Goal: Information Seeking & Learning: Learn about a topic

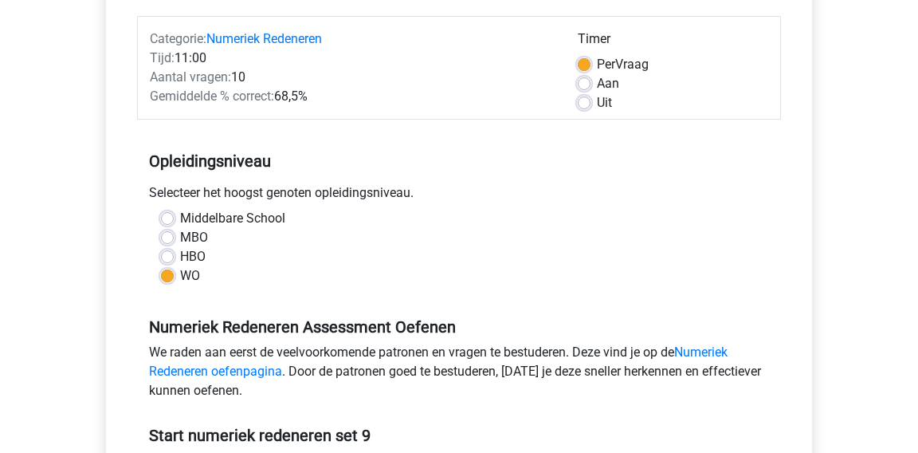
scroll to position [459, 0]
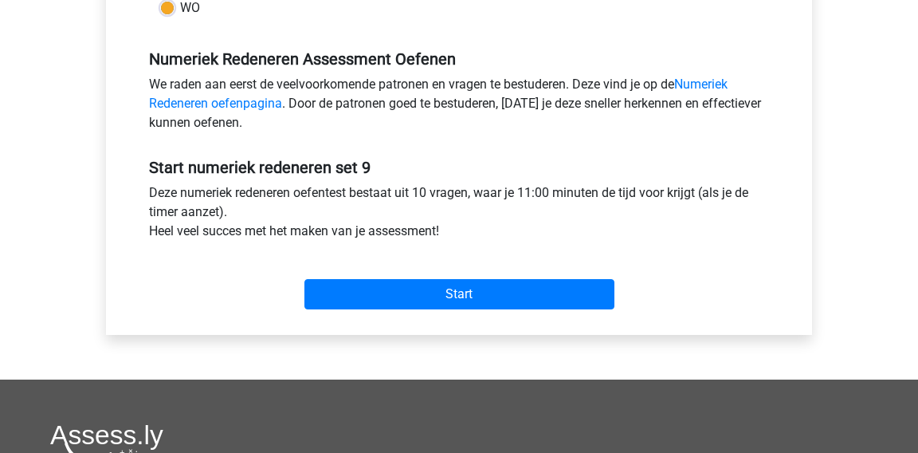
click at [387, 319] on div "Categorie: Numeriek Redeneren Tijd: 11:00 Aantal vragen: 10 Gemiddelde % correc…" at bounding box center [459, 32] width 682 height 606
click at [394, 271] on div "Start" at bounding box center [459, 282] width 644 height 56
click at [372, 322] on div "Categorie: Numeriek Redeneren Tijd: 11:00 Aantal vragen: 10 Gemiddelde % correc…" at bounding box center [459, 32] width 682 height 606
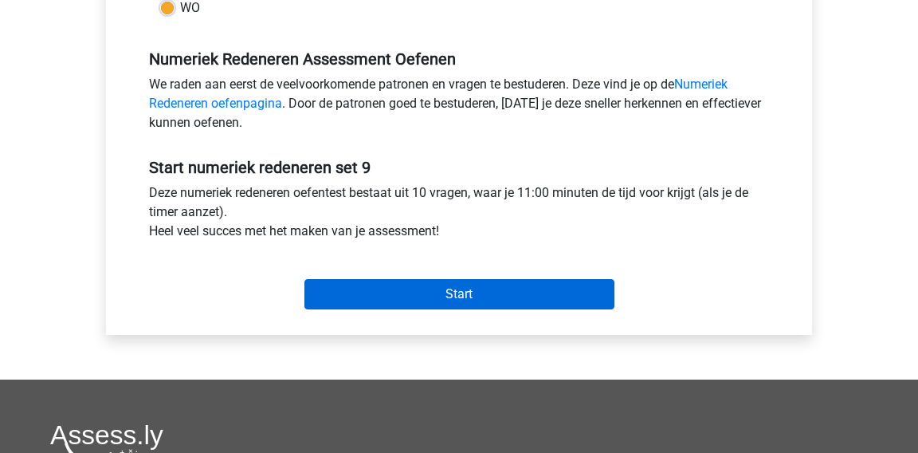
click at [397, 285] on input "Start" at bounding box center [460, 294] width 310 height 30
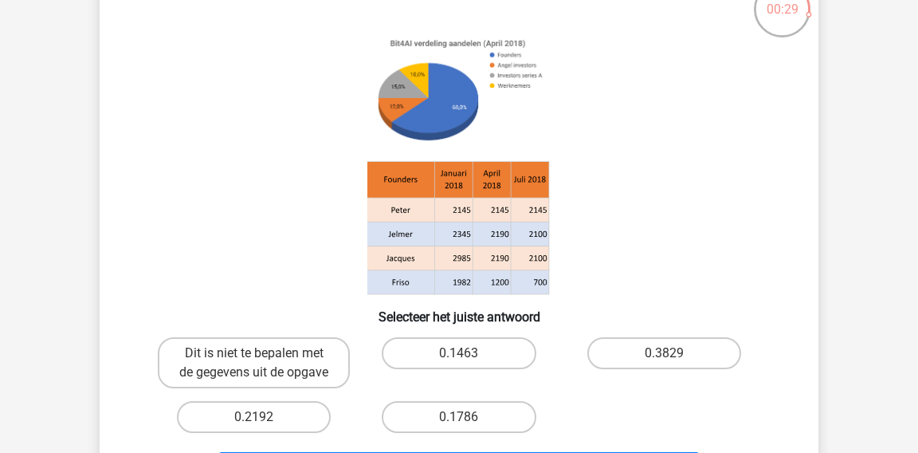
scroll to position [128, 0]
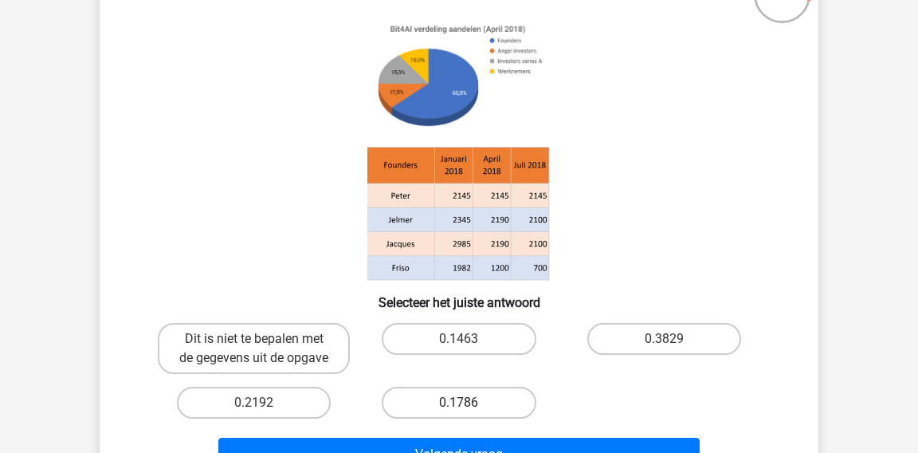
click at [451, 399] on label "0.1786" at bounding box center [459, 403] width 154 height 32
click at [459, 403] on input "0.1786" at bounding box center [464, 408] width 10 height 10
radio input "true"
click at [451, 399] on label "0.1786" at bounding box center [459, 403] width 154 height 32
click at [459, 403] on input "0.1786" at bounding box center [464, 408] width 10 height 10
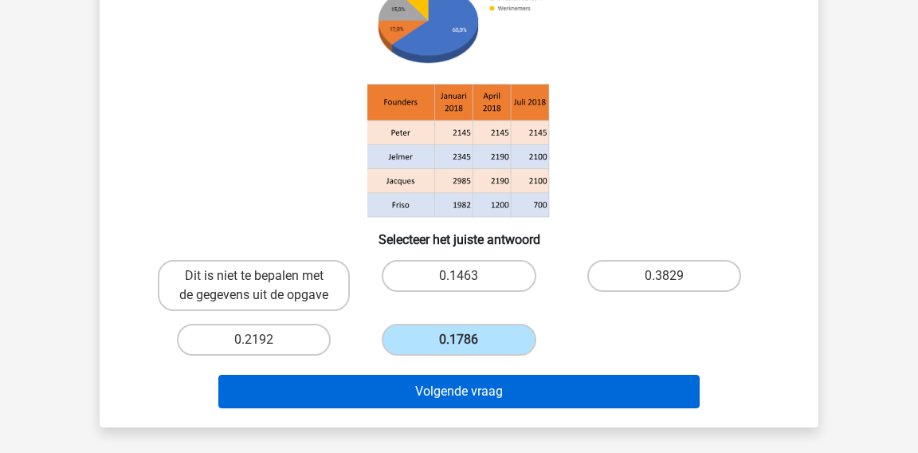
click at [450, 399] on button "Volgende vraag" at bounding box center [459, 391] width 482 height 33
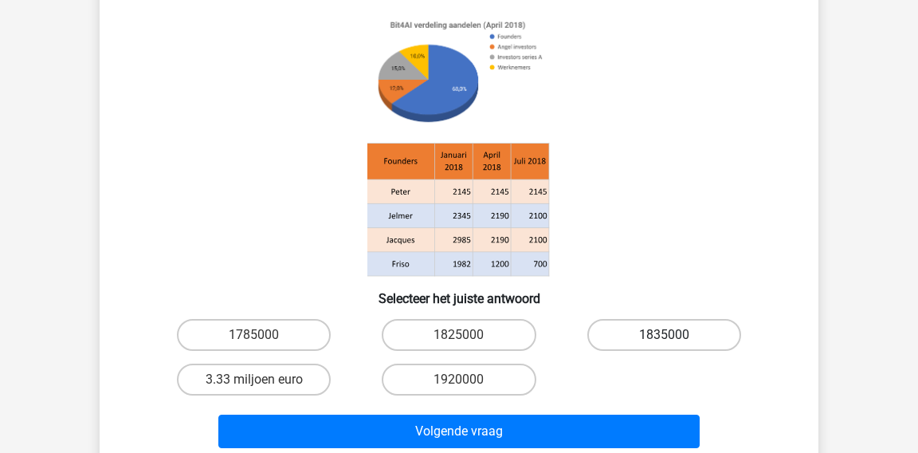
scroll to position [169, 0]
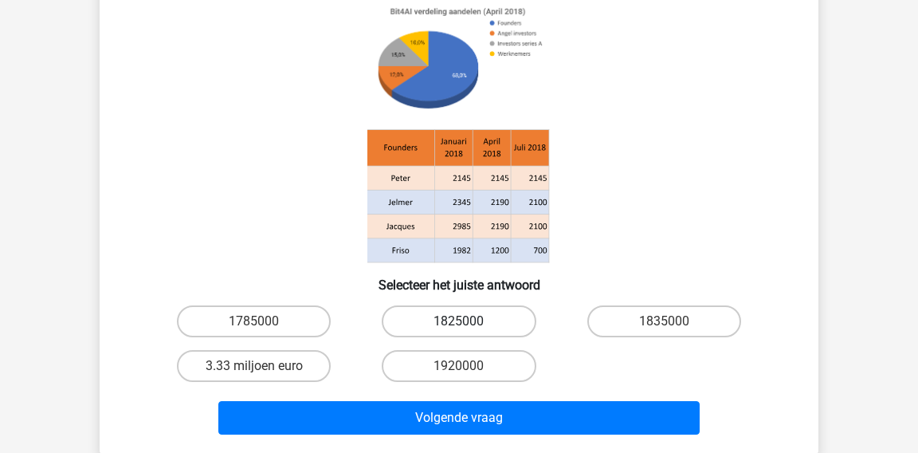
click at [478, 317] on label "1825000" at bounding box center [459, 321] width 154 height 32
click at [470, 321] on input "1825000" at bounding box center [464, 326] width 10 height 10
radio input "true"
click at [478, 317] on label "1825000" at bounding box center [459, 321] width 154 height 32
click at [470, 321] on input "1825000" at bounding box center [464, 326] width 10 height 10
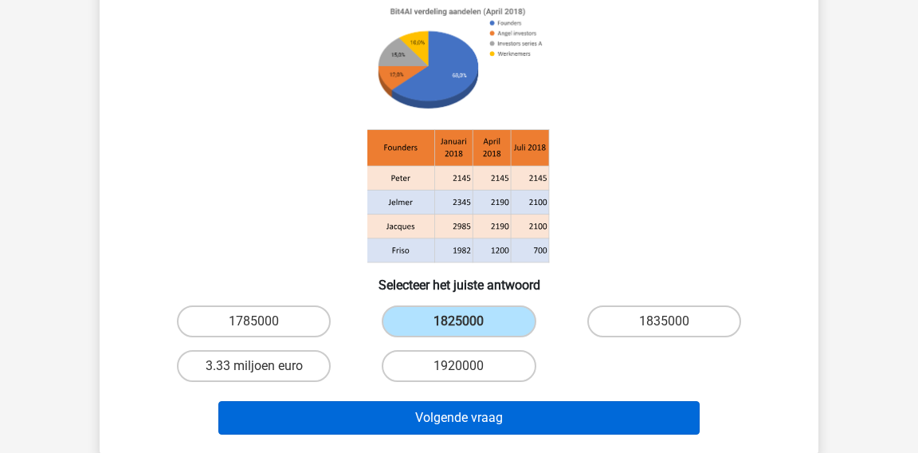
click at [466, 421] on button "Volgende vraag" at bounding box center [459, 417] width 482 height 33
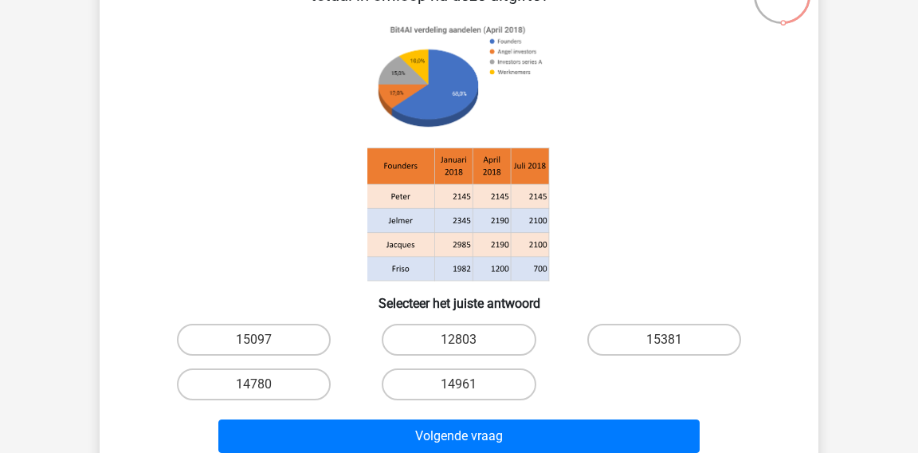
scroll to position [148, 0]
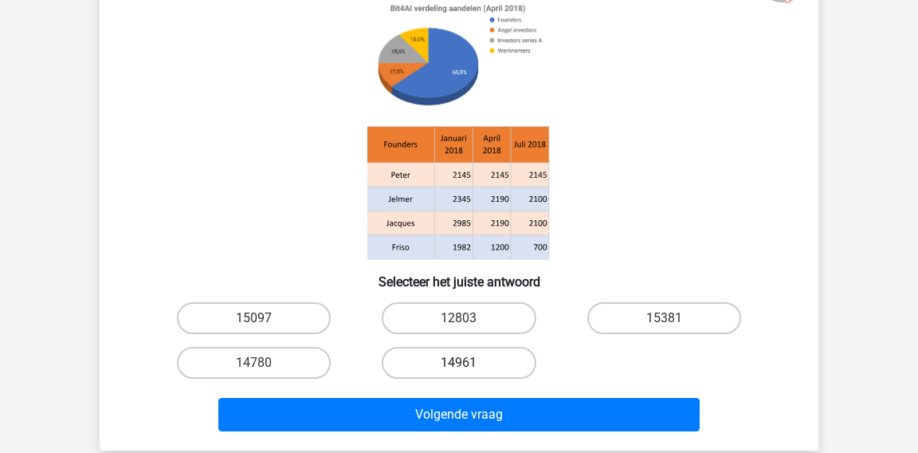
click at [482, 352] on label "14961" at bounding box center [459, 363] width 154 height 32
click at [470, 363] on input "14961" at bounding box center [464, 368] width 10 height 10
radio input "true"
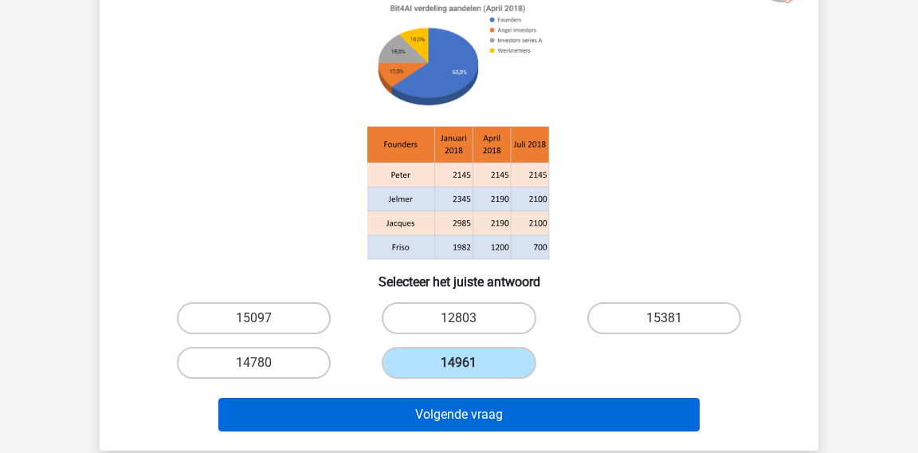
click at [478, 401] on button "Volgende vraag" at bounding box center [459, 414] width 482 height 33
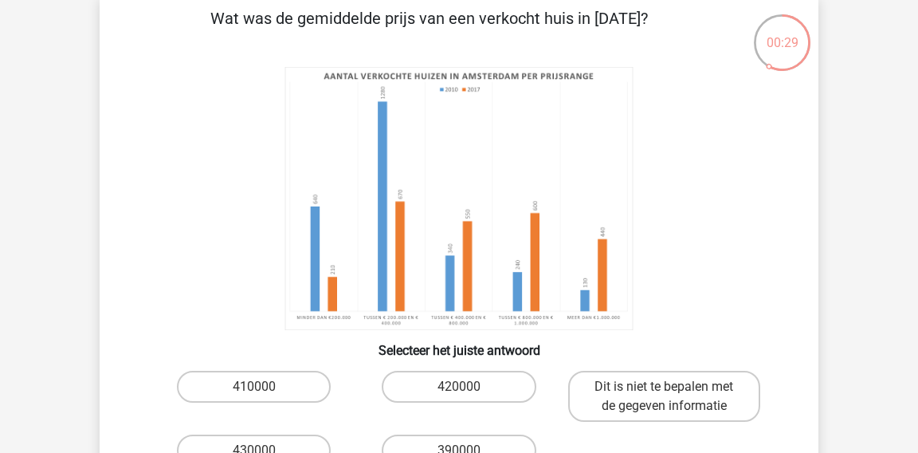
scroll to position [77, 0]
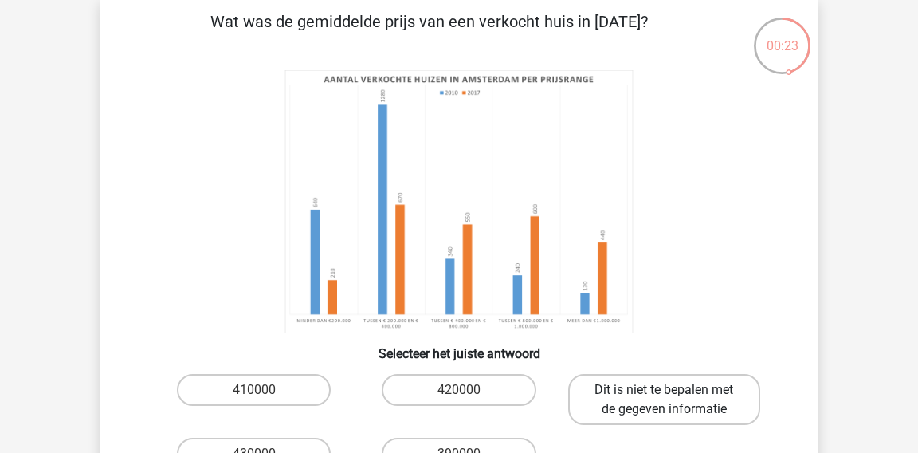
click at [654, 404] on label "Dit is niet te bepalen met de gegeven informatie" at bounding box center [664, 399] width 192 height 51
click at [664, 400] on input "Dit is niet te bepalen met de gegeven informatie" at bounding box center [669, 395] width 10 height 10
radio input "true"
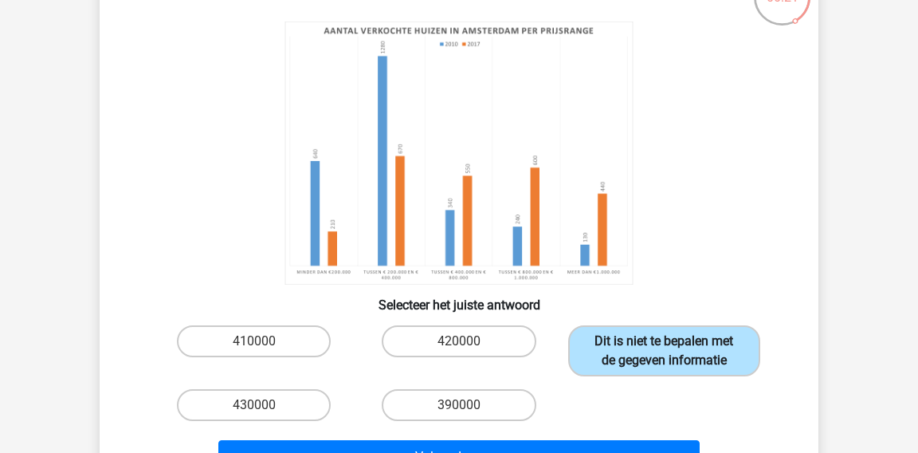
scroll to position [149, 0]
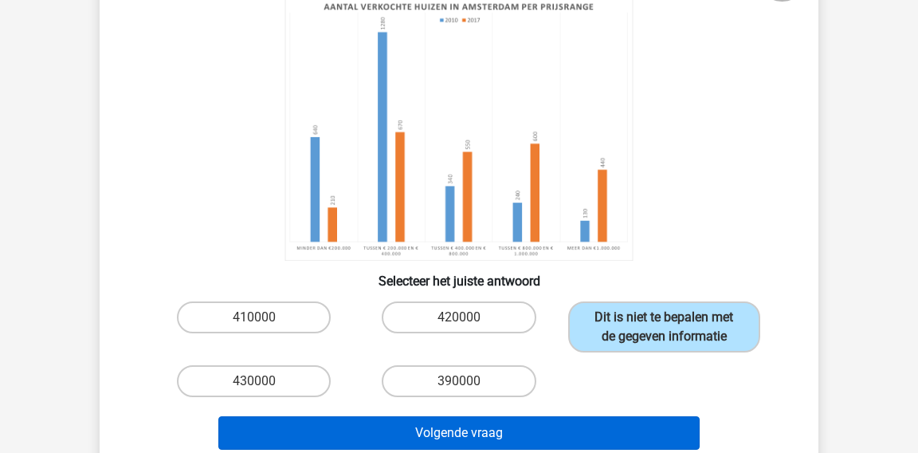
click at [601, 435] on button "Volgende vraag" at bounding box center [459, 432] width 482 height 33
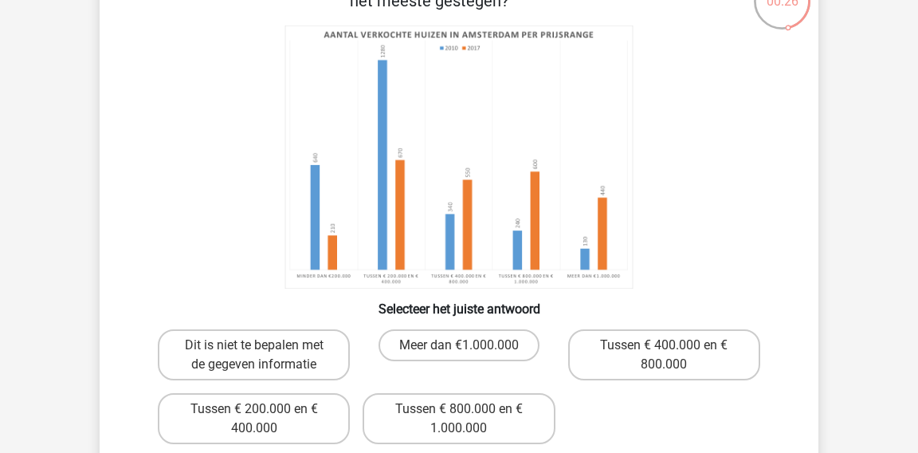
scroll to position [128, 0]
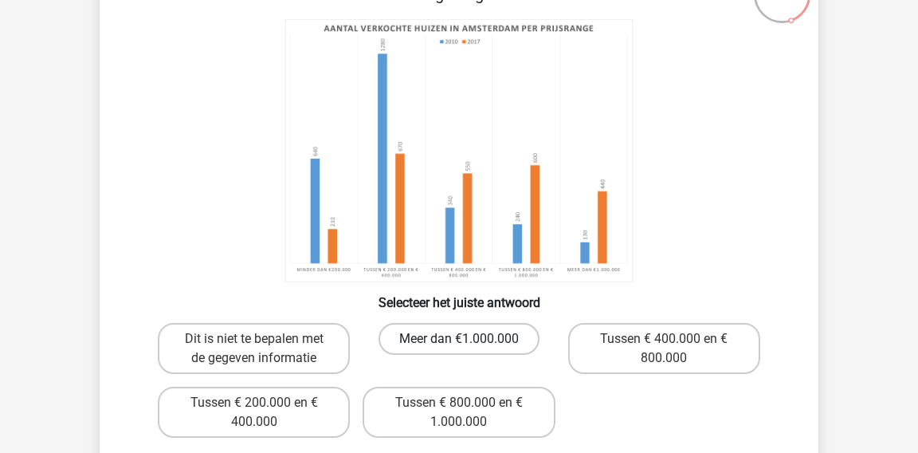
click at [450, 341] on label "Meer dan €1.000.000" at bounding box center [459, 339] width 161 height 32
click at [459, 341] on input "Meer dan €1.000.000" at bounding box center [464, 344] width 10 height 10
radio input "true"
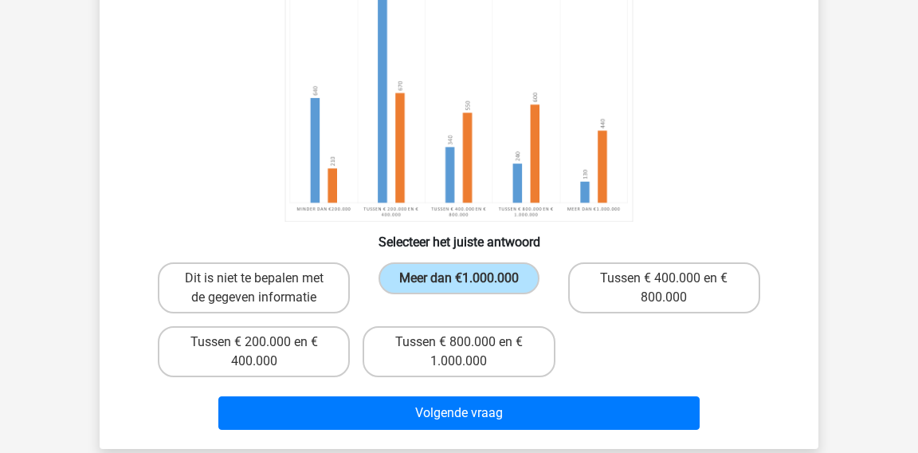
scroll to position [193, 0]
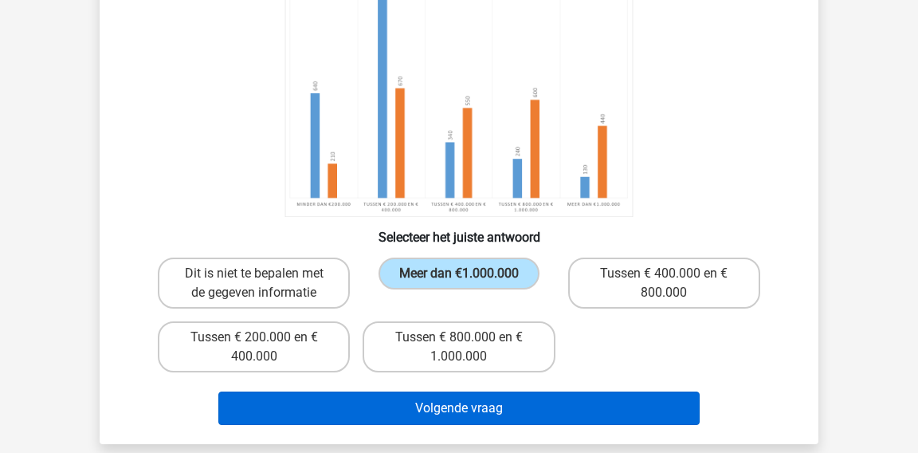
click at [502, 418] on button "Volgende vraag" at bounding box center [459, 407] width 482 height 33
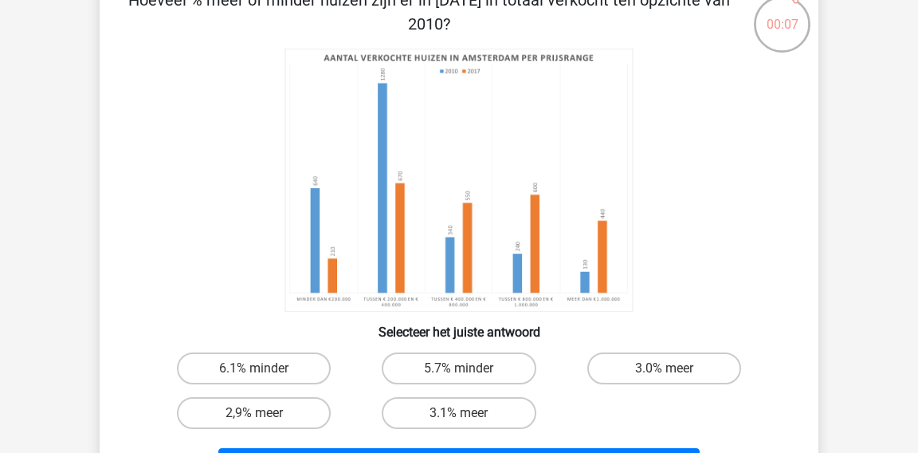
scroll to position [92, 0]
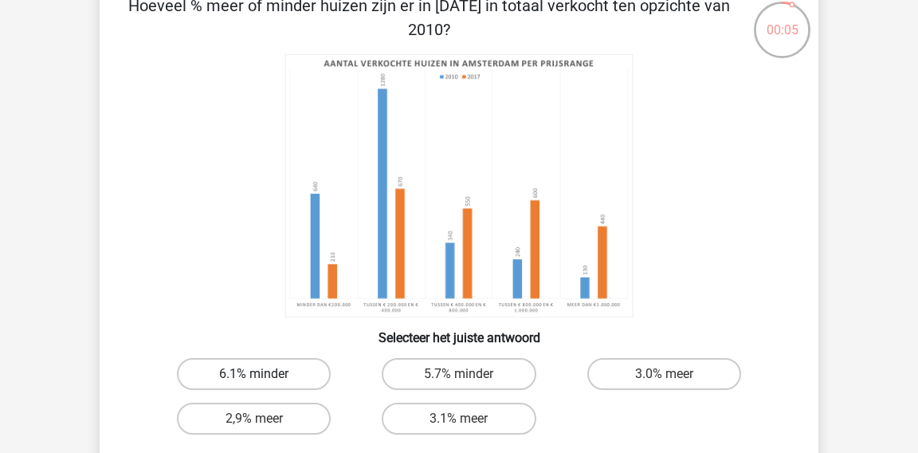
click at [274, 370] on label "6.1% minder" at bounding box center [254, 374] width 154 height 32
click at [265, 374] on input "6.1% minder" at bounding box center [259, 379] width 10 height 10
radio input "true"
click at [274, 370] on label "6.1% minder" at bounding box center [254, 374] width 154 height 32
click at [265, 374] on input "6.1% minder" at bounding box center [259, 379] width 10 height 10
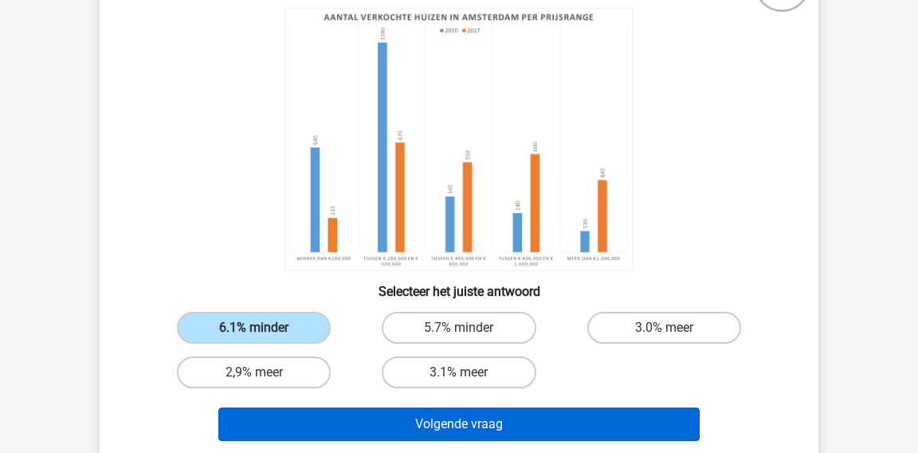
click at [358, 420] on button "Volgende vraag" at bounding box center [459, 423] width 482 height 33
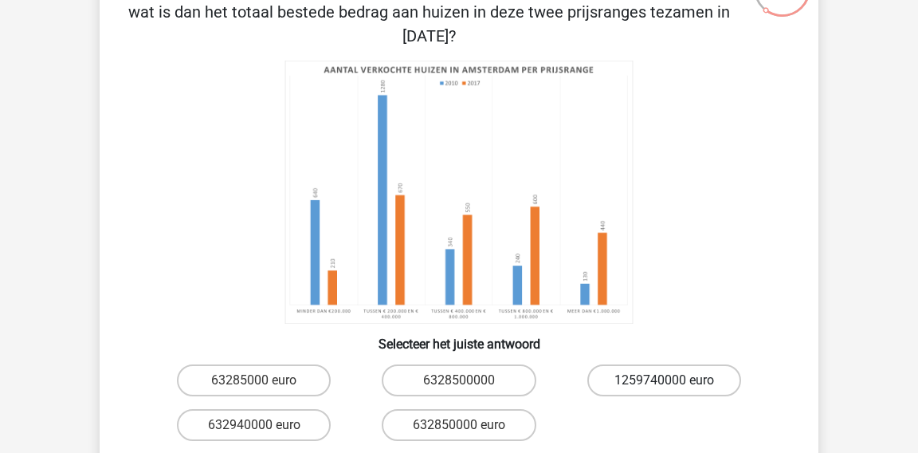
scroll to position [140, 0]
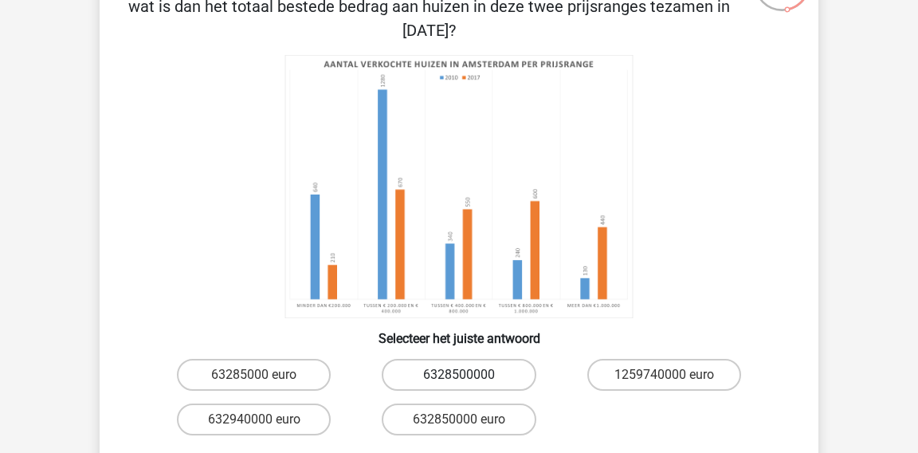
click at [457, 376] on label "6328500000" at bounding box center [459, 375] width 154 height 32
click at [459, 376] on input "6328500000" at bounding box center [464, 380] width 10 height 10
radio input "true"
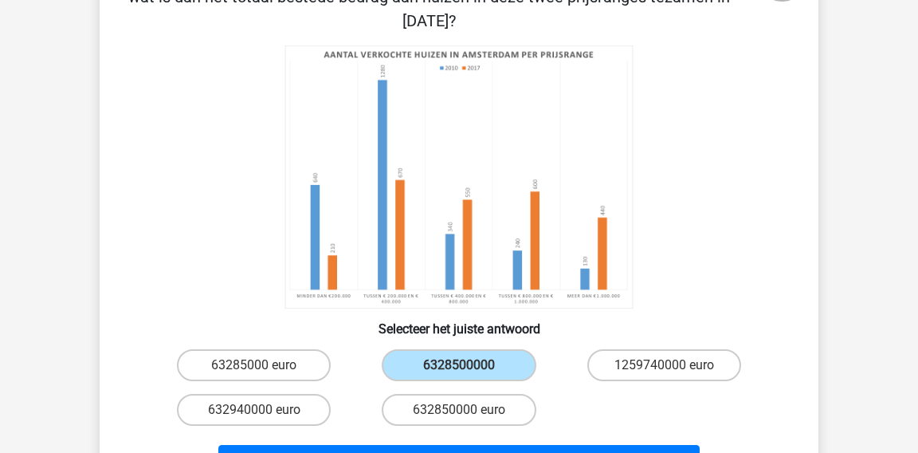
scroll to position [151, 0]
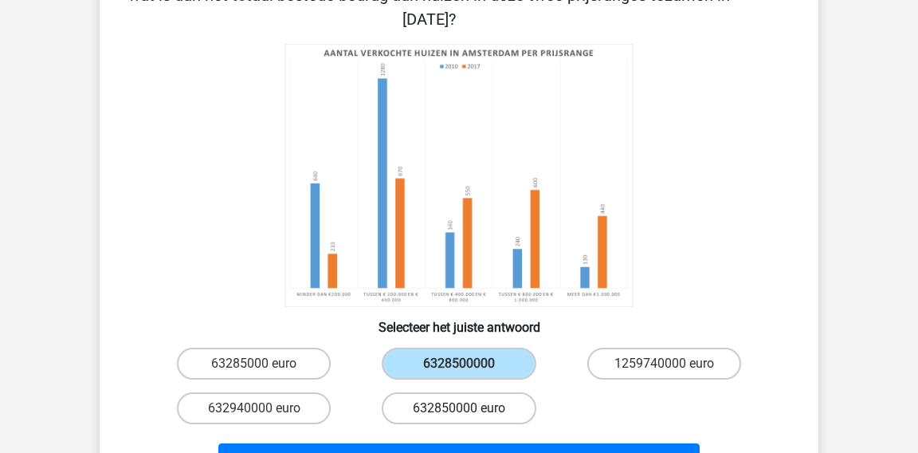
click at [420, 410] on label "632850000 euro" at bounding box center [459, 408] width 154 height 32
click at [459, 410] on input "632850000 euro" at bounding box center [464, 413] width 10 height 10
radio input "true"
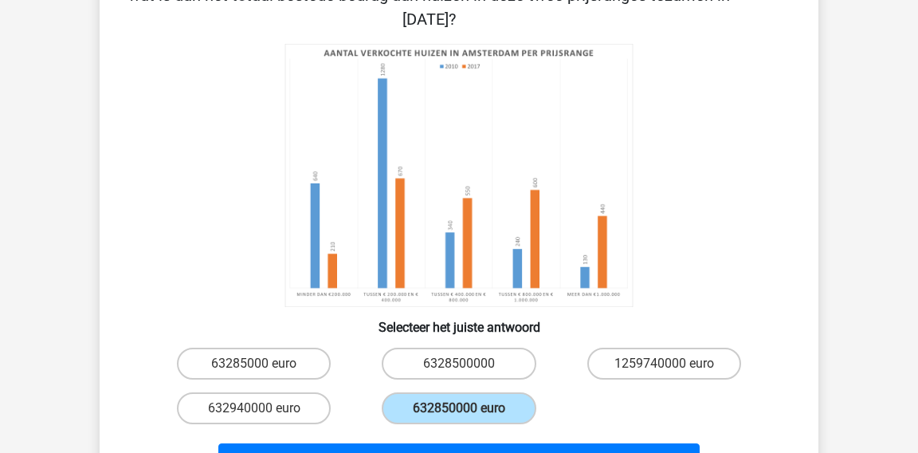
scroll to position [171, 0]
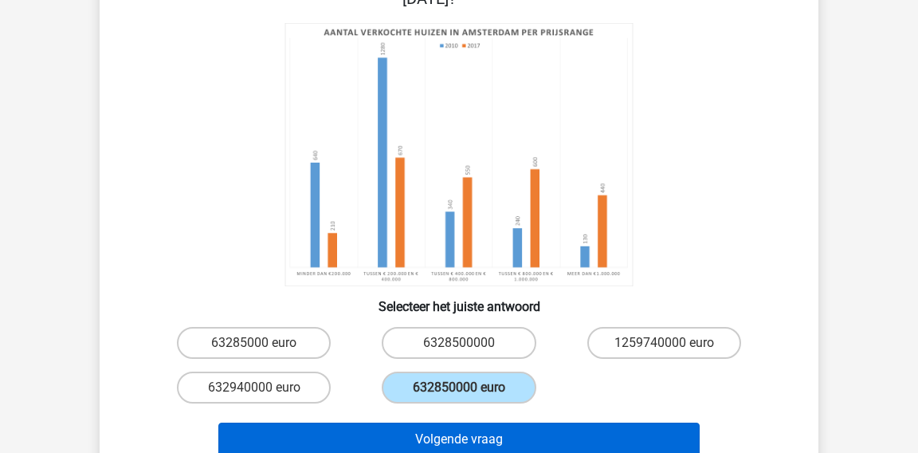
click at [553, 435] on button "Volgende vraag" at bounding box center [459, 439] width 482 height 33
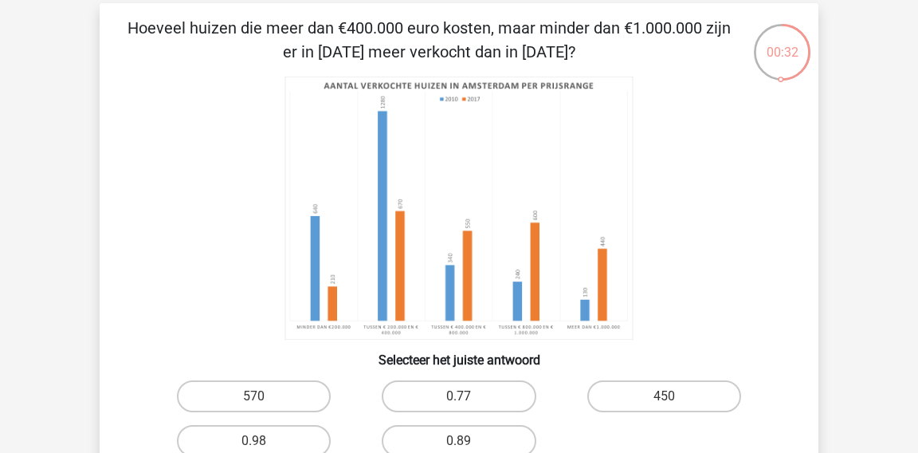
scroll to position [69, 0]
click at [276, 391] on label "570" at bounding box center [254, 397] width 154 height 32
click at [265, 397] on input "570" at bounding box center [259, 402] width 10 height 10
radio input "true"
click at [276, 391] on label "570" at bounding box center [254, 397] width 154 height 32
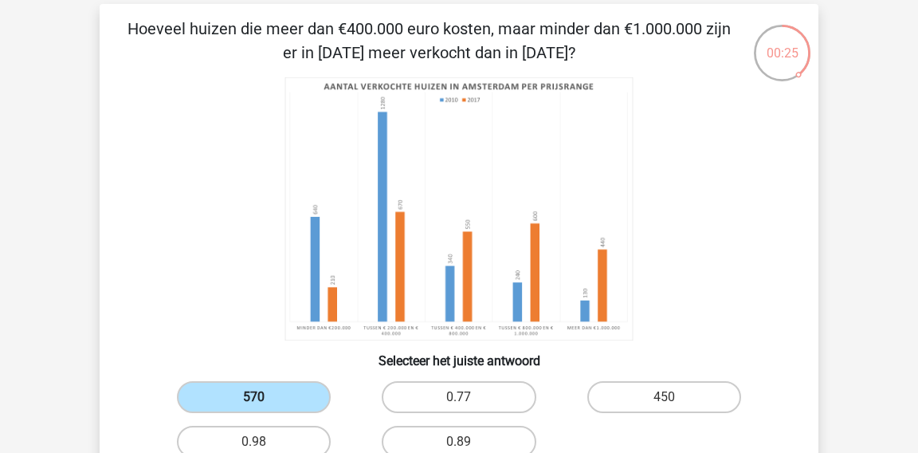
click at [265, 397] on input "570" at bounding box center [259, 402] width 10 height 10
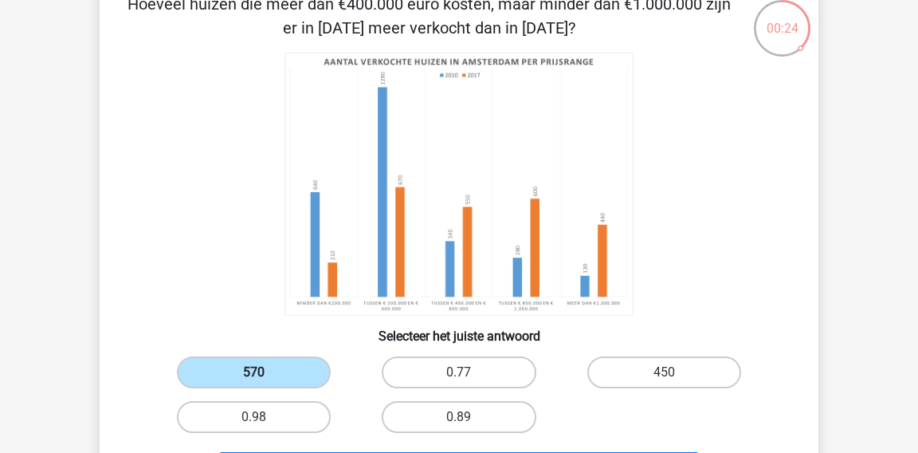
scroll to position [124, 0]
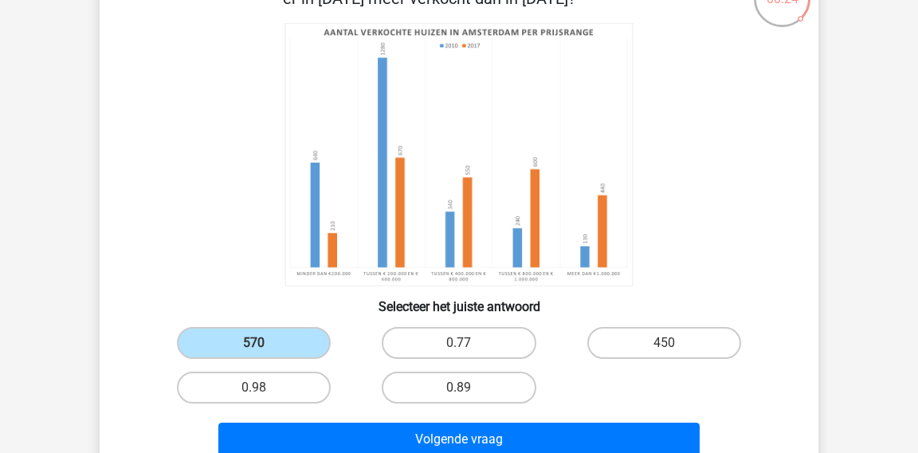
click at [346, 419] on div "Volgende vraag" at bounding box center [459, 436] width 668 height 53
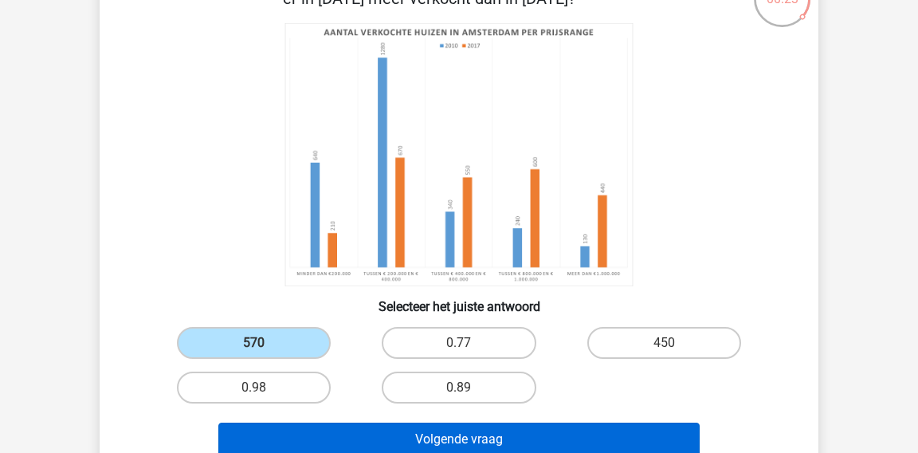
click at [338, 437] on button "Volgende vraag" at bounding box center [459, 439] width 482 height 33
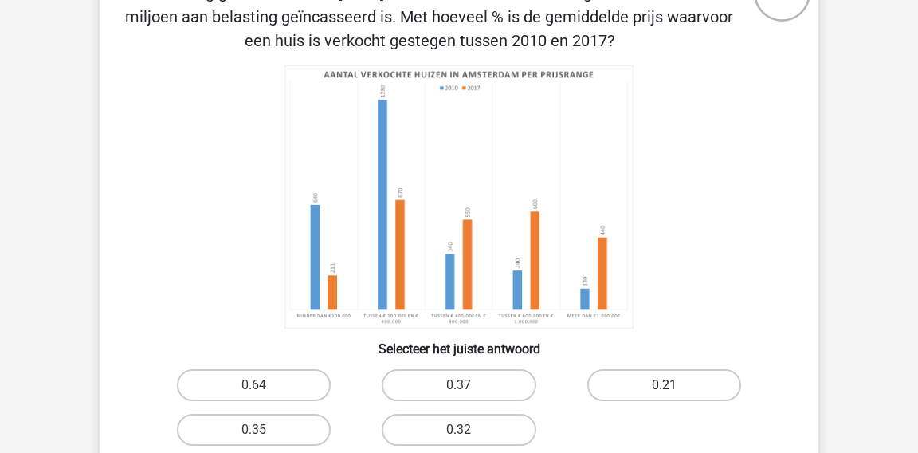
scroll to position [162, 0]
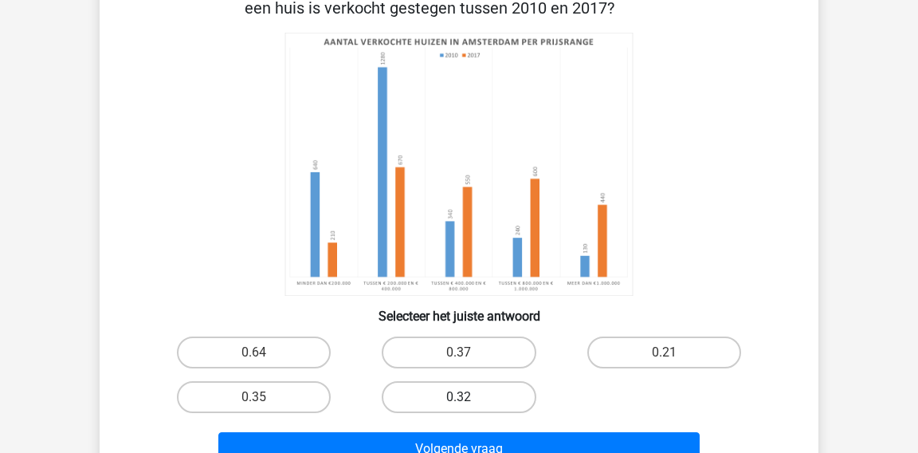
click at [443, 390] on label "0.32" at bounding box center [459, 397] width 154 height 32
click at [459, 397] on input "0.32" at bounding box center [464, 402] width 10 height 10
radio input "true"
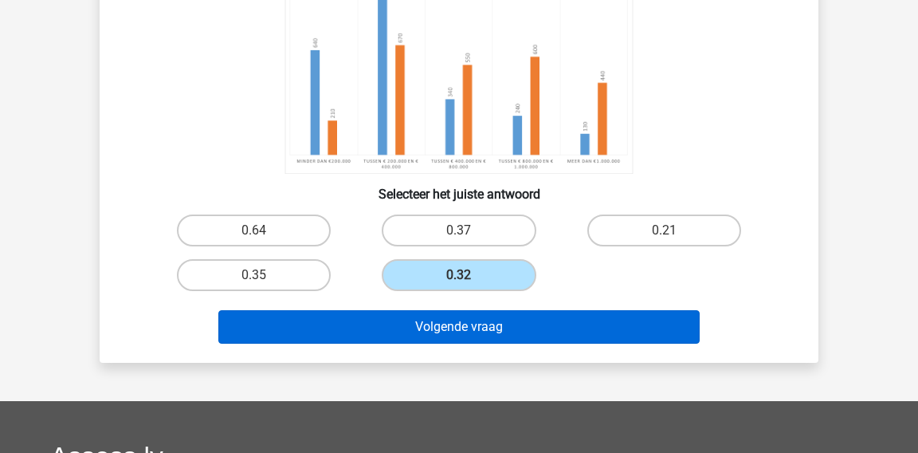
click at [440, 333] on button "Volgende vraag" at bounding box center [459, 326] width 482 height 33
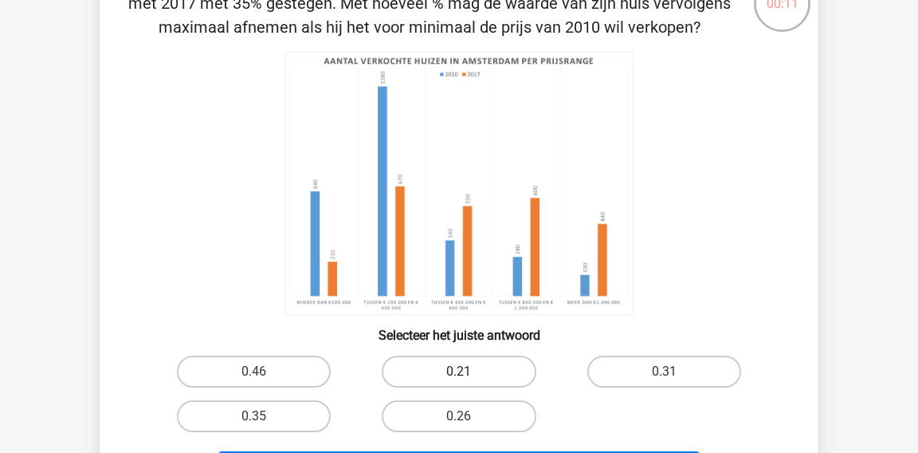
scroll to position [121, 0]
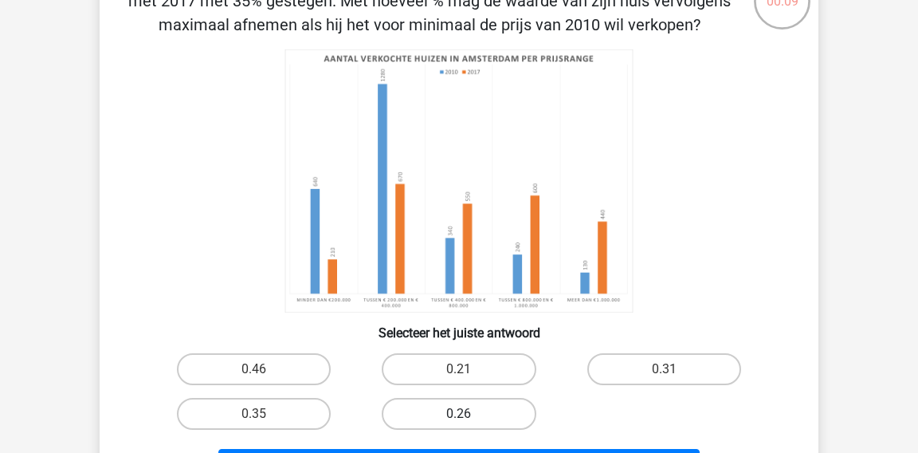
click at [404, 411] on label "0.26" at bounding box center [459, 414] width 154 height 32
click at [459, 414] on input "0.26" at bounding box center [464, 419] width 10 height 10
radio input "true"
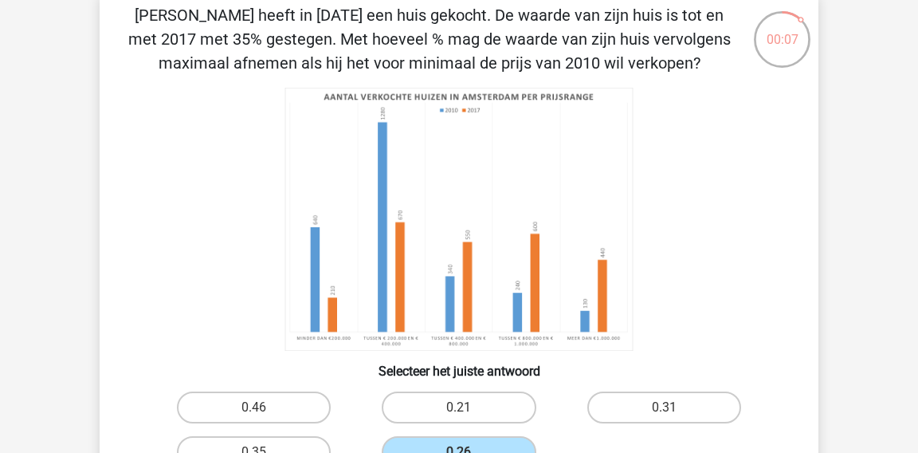
scroll to position [155, 0]
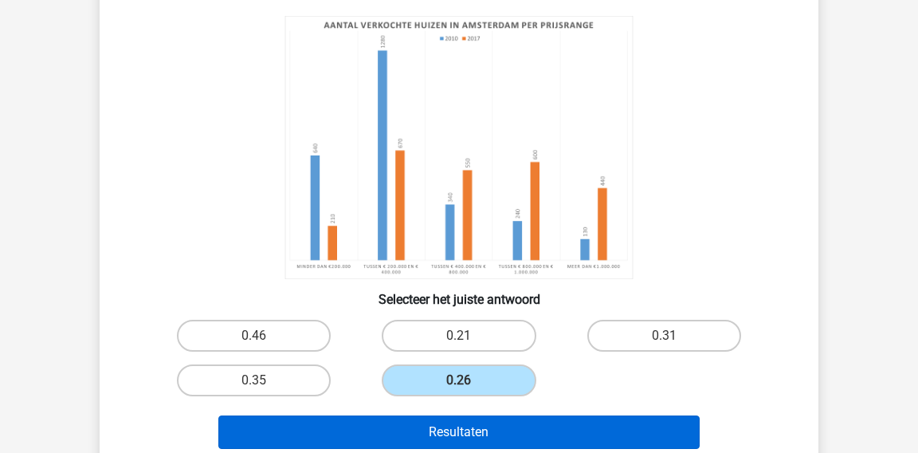
click at [510, 426] on button "Resultaten" at bounding box center [459, 431] width 482 height 33
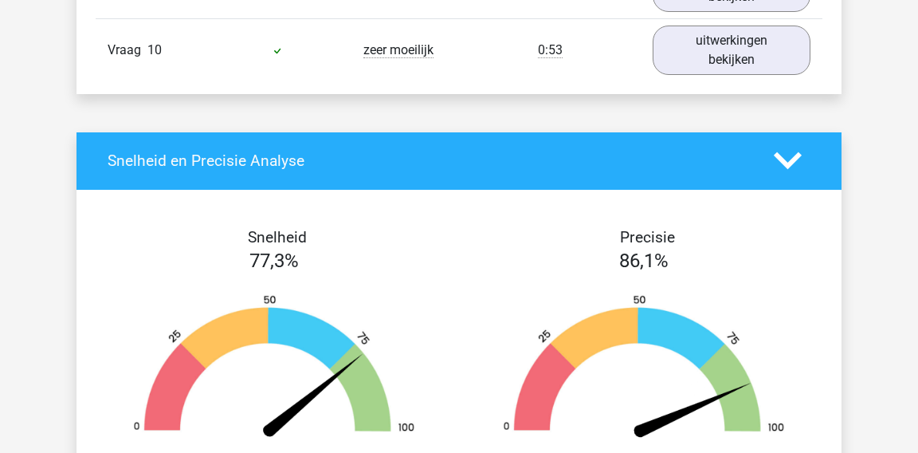
scroll to position [1596, 0]
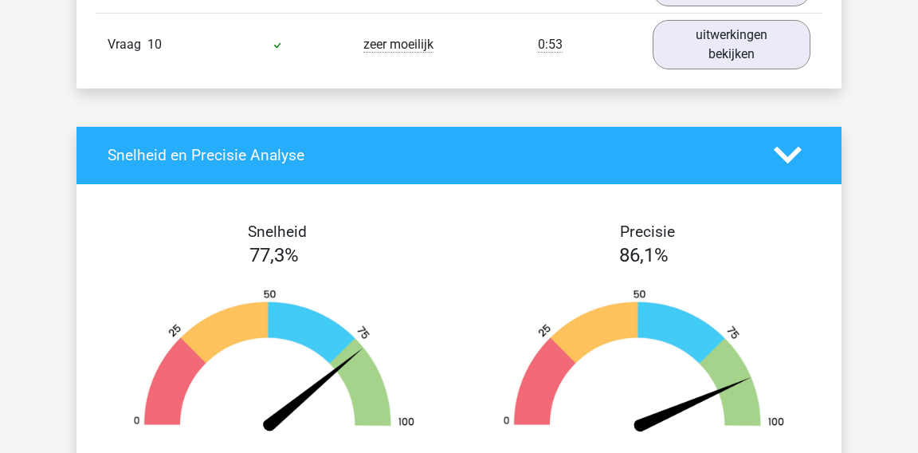
click at [788, 159] on icon at bounding box center [788, 155] width 28 height 28
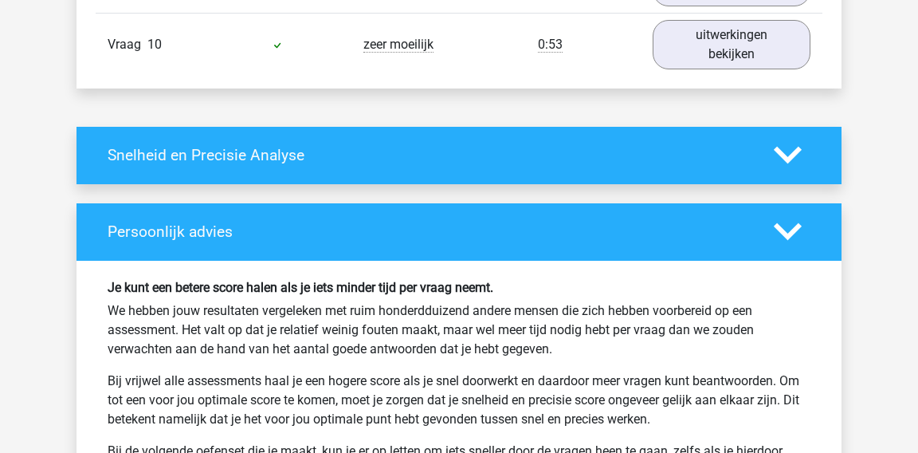
click at [783, 133] on div "Snelheid en Precisie Analyse" at bounding box center [459, 155] width 765 height 57
click at [775, 150] on icon at bounding box center [788, 155] width 28 height 28
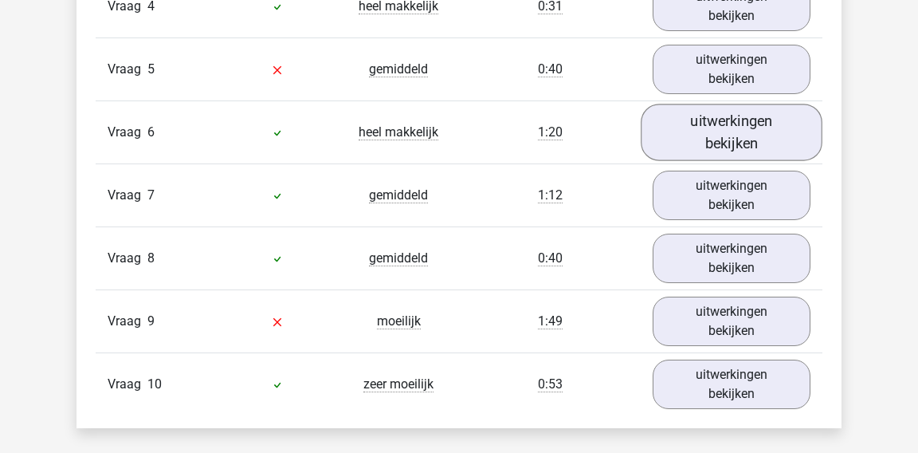
scroll to position [1258, 0]
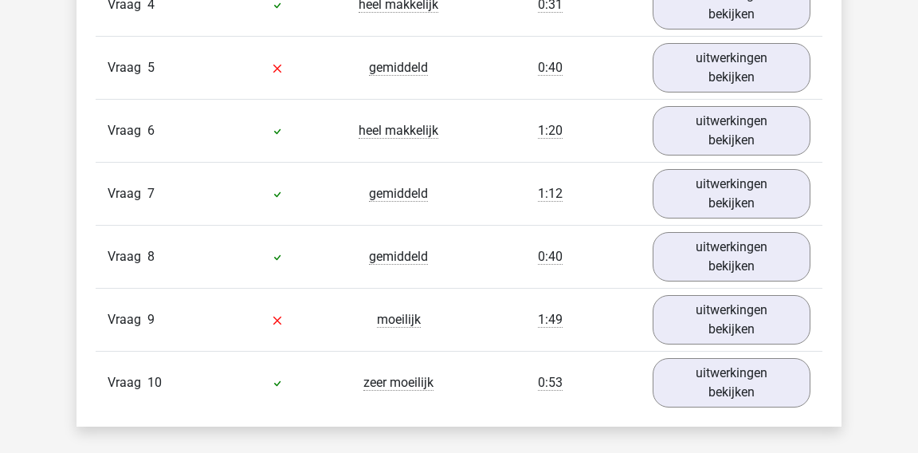
click at [723, 32] on div "Vraag 4 heel makkelijk 0:31 uitwerkingen bekijken" at bounding box center [459, 4] width 727 height 63
click at [723, 55] on link "uitwerkingen bekijken" at bounding box center [732, 67] width 182 height 57
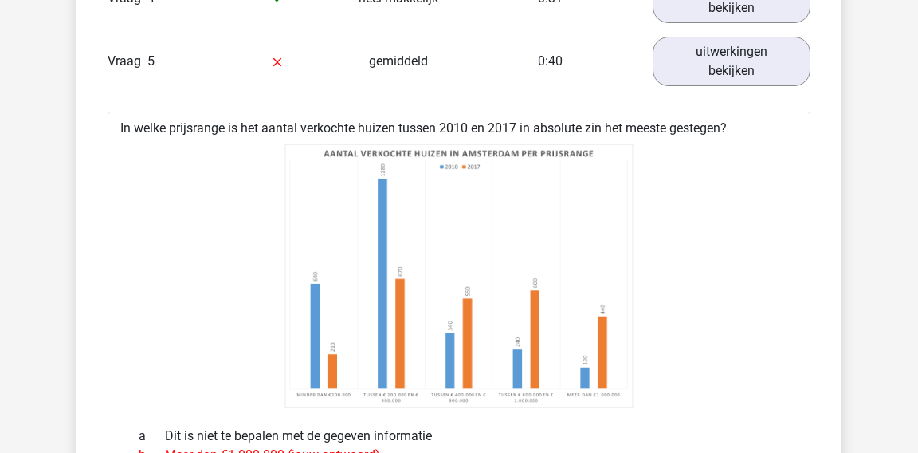
scroll to position [1268, 0]
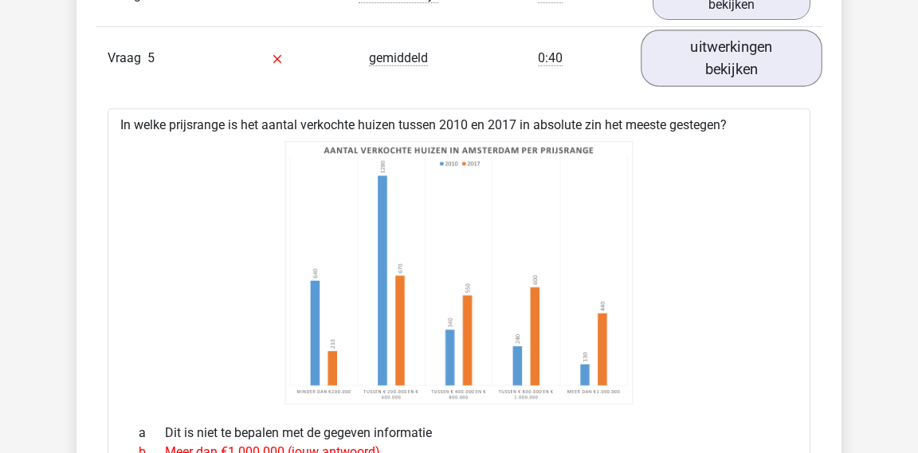
click at [705, 81] on link "uitwerkingen bekijken" at bounding box center [732, 57] width 182 height 57
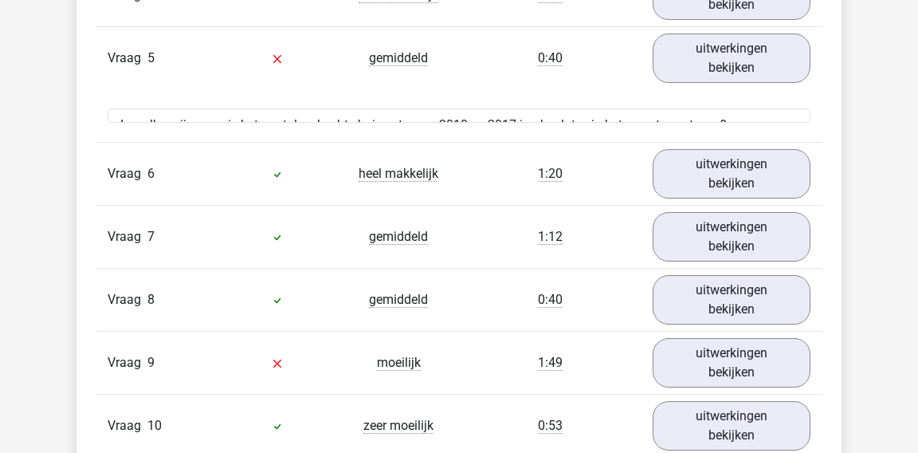
scroll to position [1276, 0]
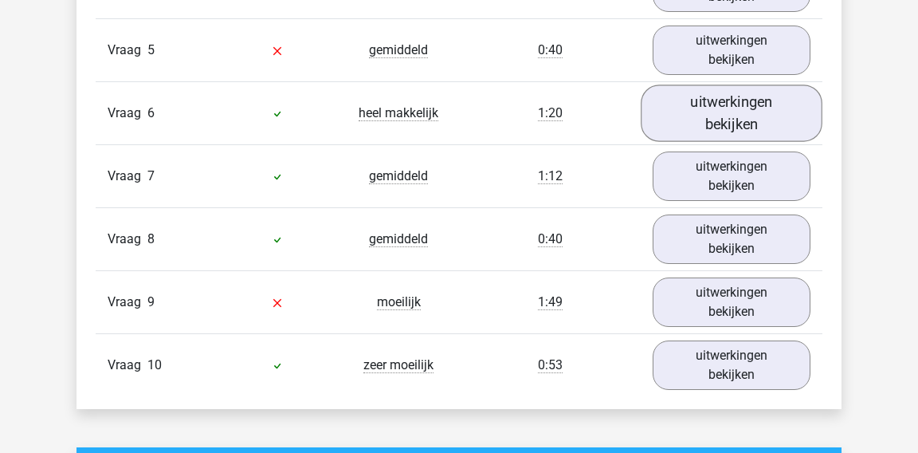
click at [694, 94] on link "uitwerkingen bekijken" at bounding box center [732, 113] width 182 height 57
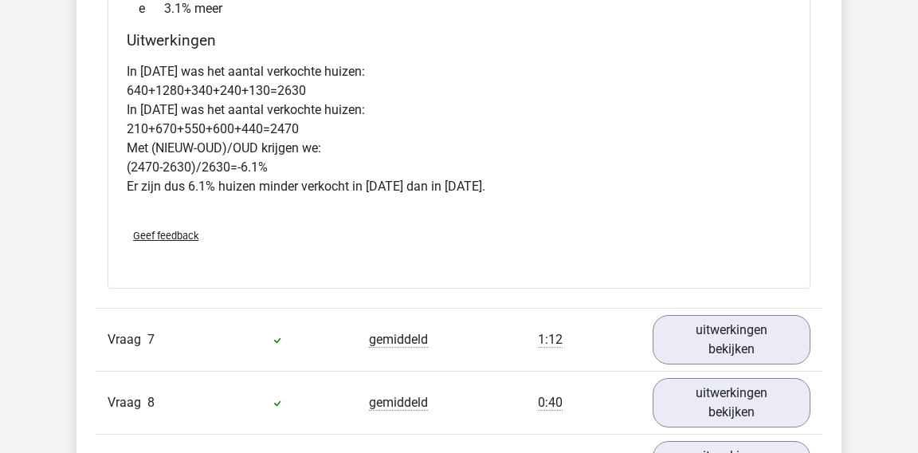
scroll to position [1831, 0]
click at [737, 313] on link "uitwerkingen bekijken" at bounding box center [732, 340] width 182 height 57
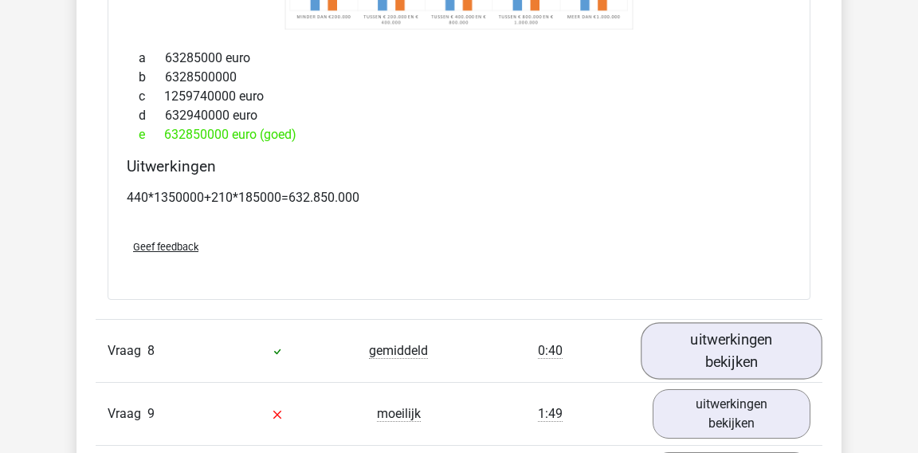
click at [728, 323] on link "uitwerkingen bekijken" at bounding box center [732, 351] width 182 height 57
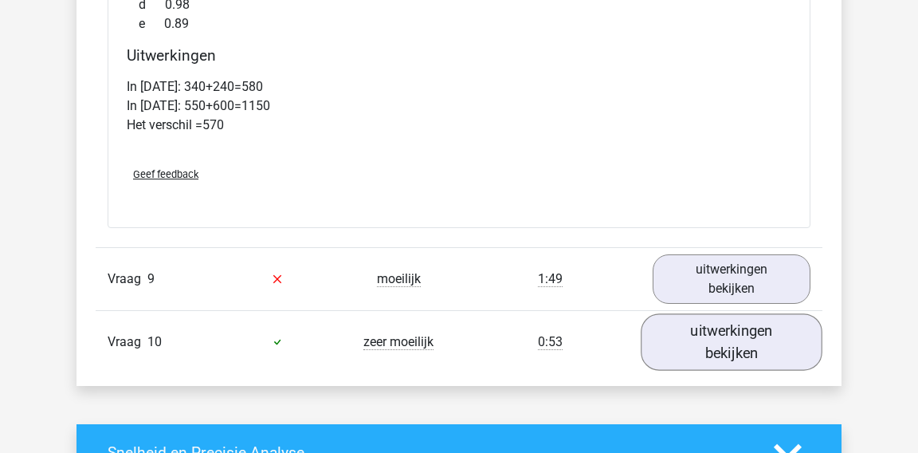
scroll to position [3329, 0]
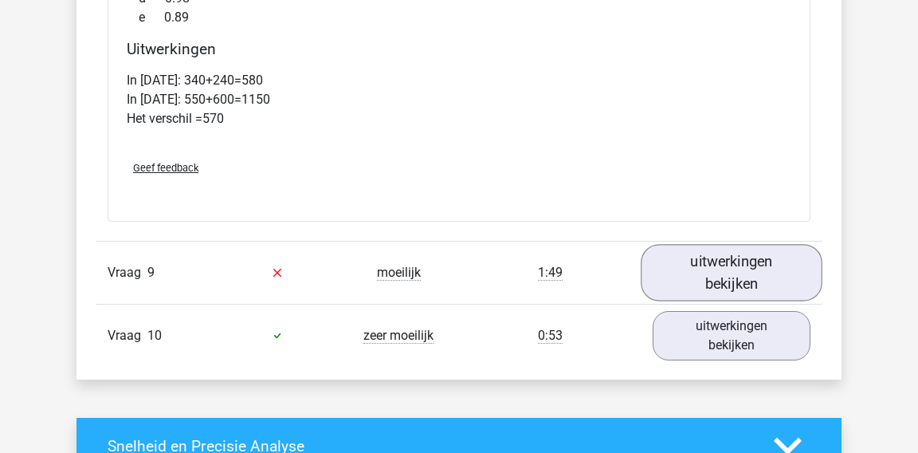
click at [728, 281] on link "uitwerkingen bekijken" at bounding box center [732, 272] width 182 height 57
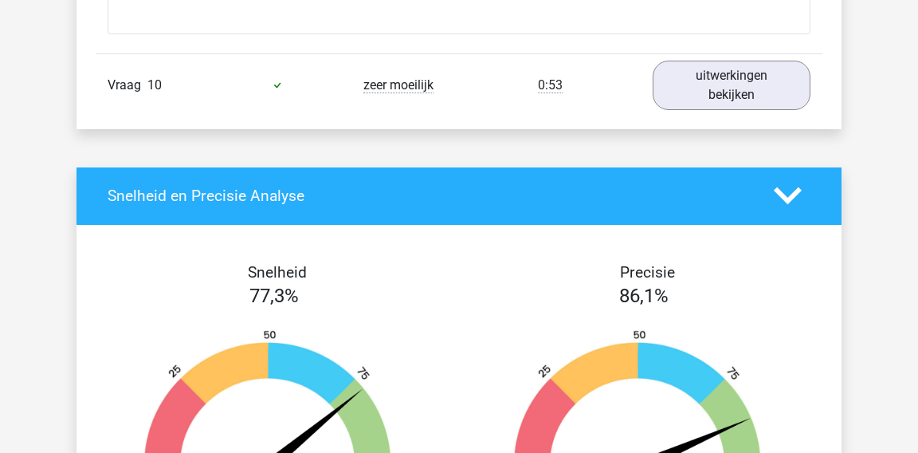
scroll to position [4327, 0]
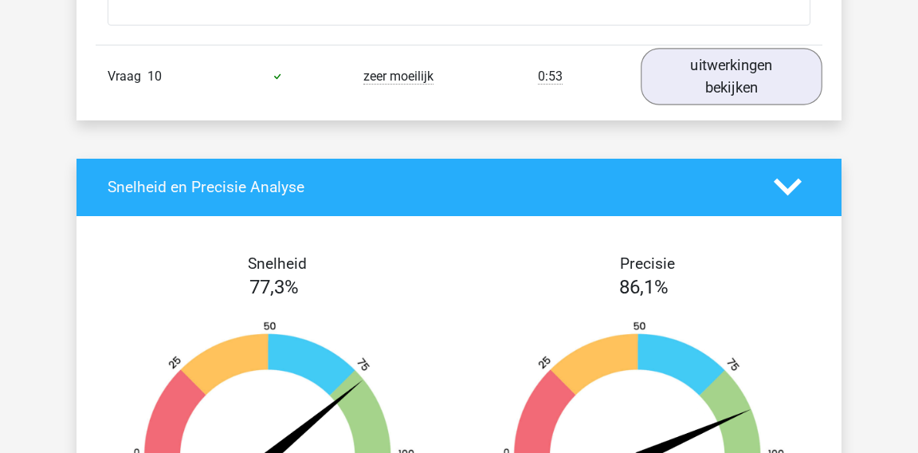
click at [731, 73] on link "uitwerkingen bekijken" at bounding box center [732, 76] width 182 height 57
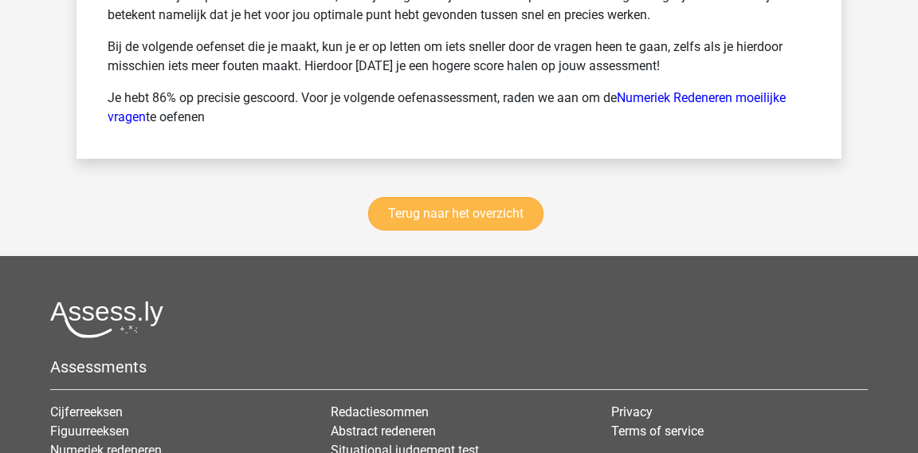
scroll to position [5899, 0]
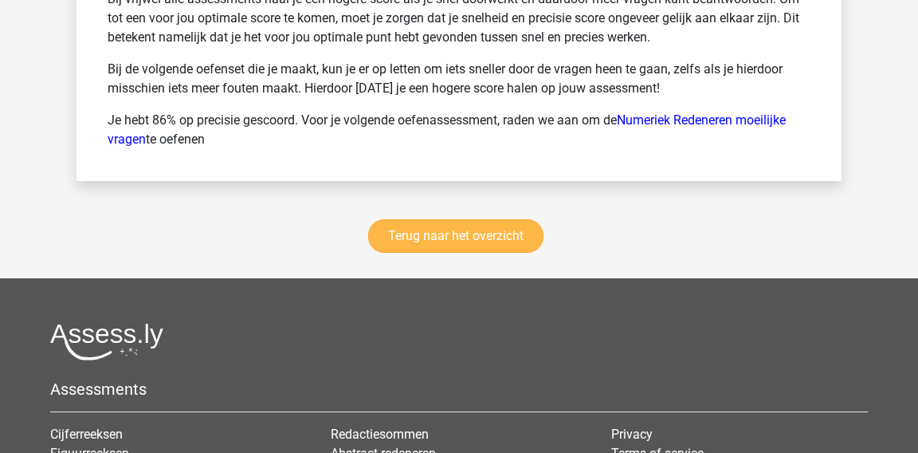
click at [449, 219] on link "Terug naar het overzicht" at bounding box center [455, 235] width 175 height 33
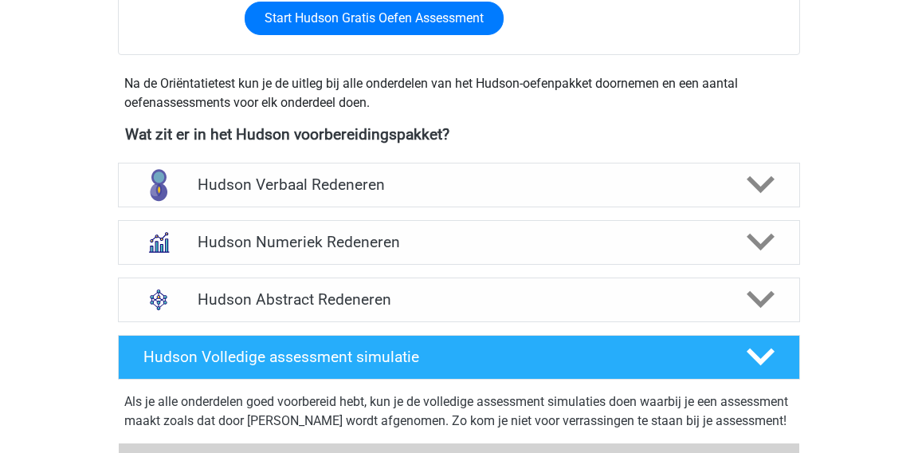
scroll to position [497, 0]
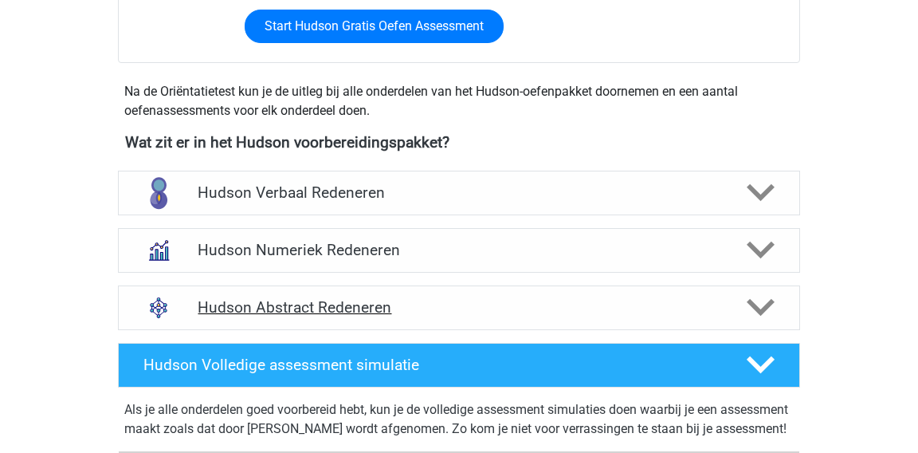
click at [328, 305] on h4 "Hudson Abstract Redeneren" at bounding box center [459, 307] width 522 height 18
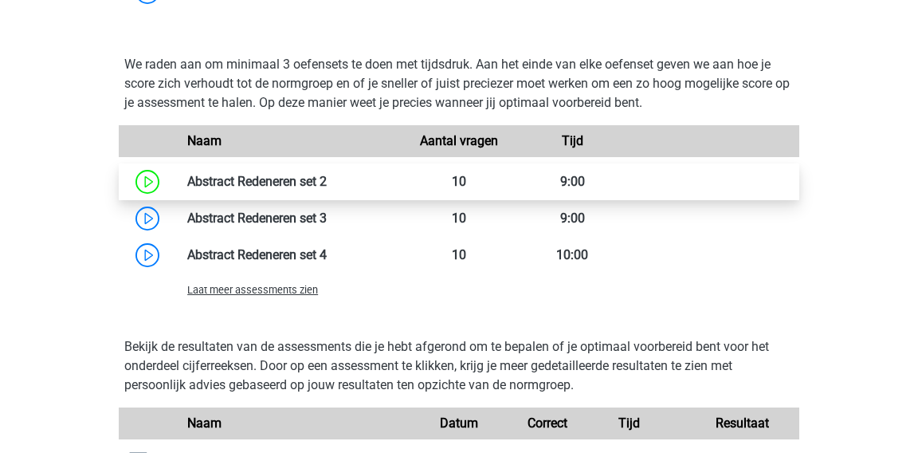
scroll to position [1131, 0]
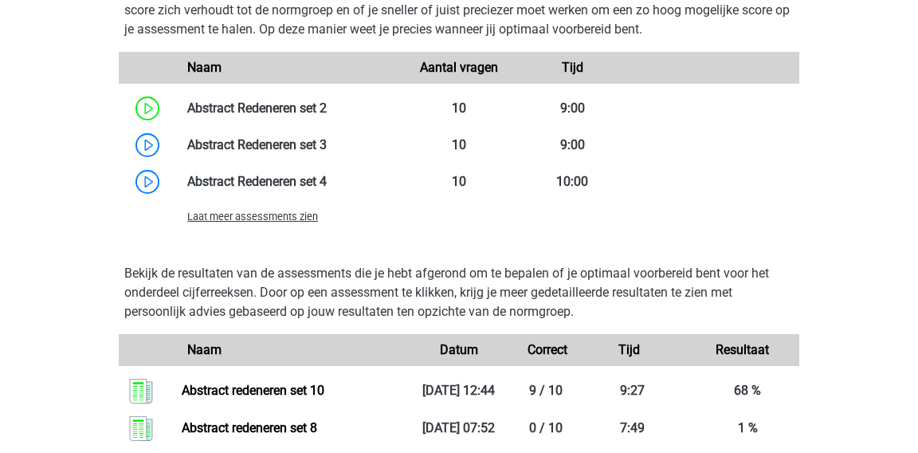
click at [253, 216] on span "Laat meer assessments zien" at bounding box center [252, 216] width 131 height 12
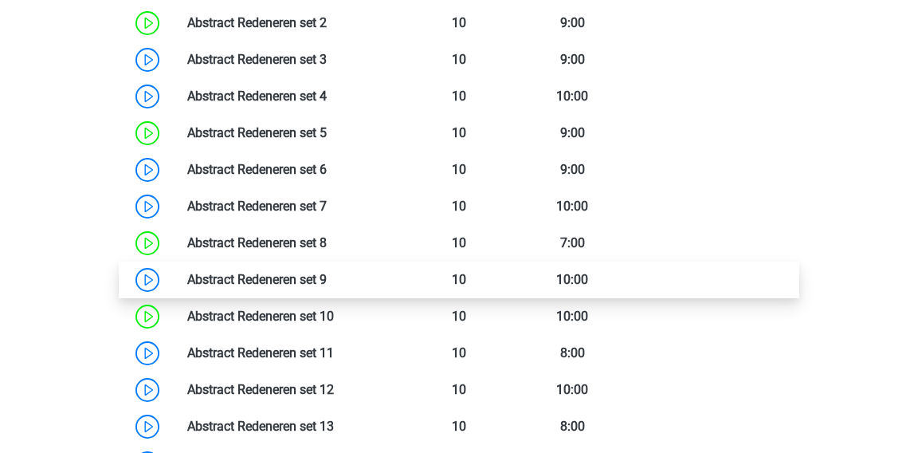
scroll to position [1262, 0]
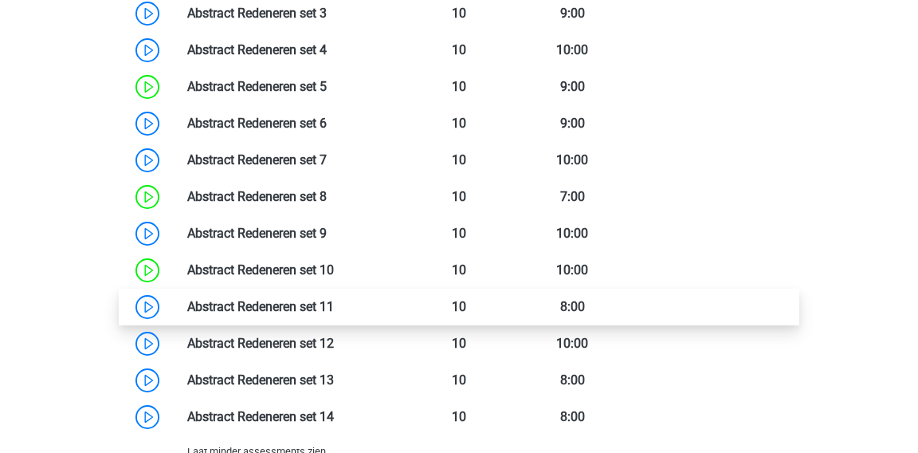
click at [334, 301] on link at bounding box center [334, 306] width 0 height 15
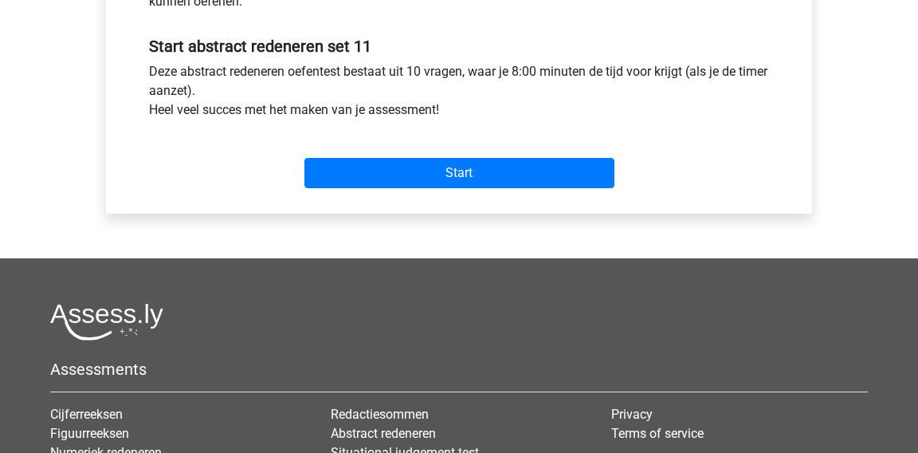
scroll to position [537, 0]
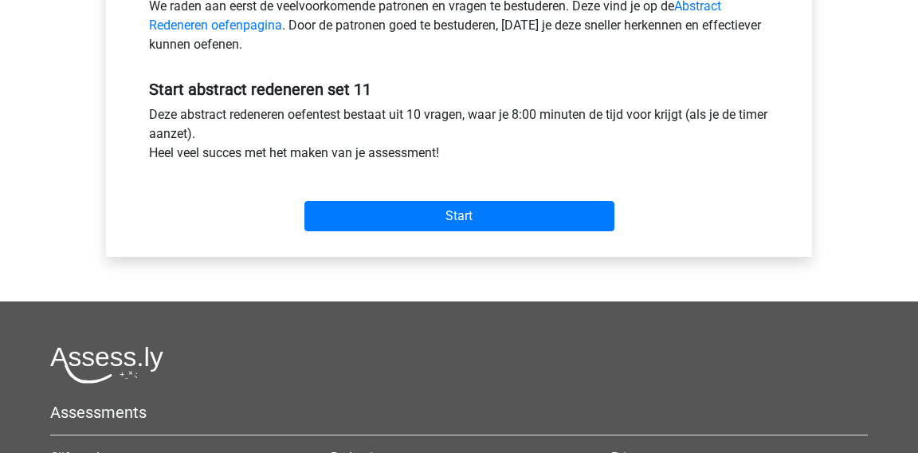
click at [472, 235] on div "Start" at bounding box center [459, 203] width 644 height 69
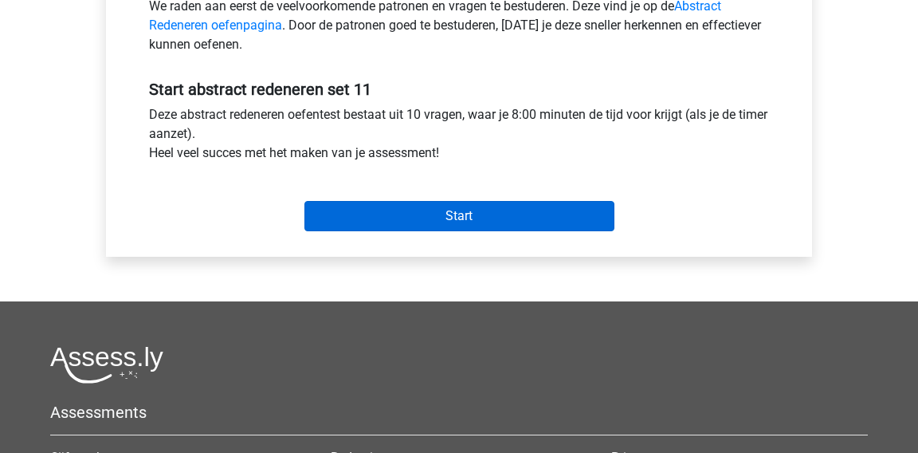
click at [472, 209] on input "Start" at bounding box center [460, 216] width 310 height 30
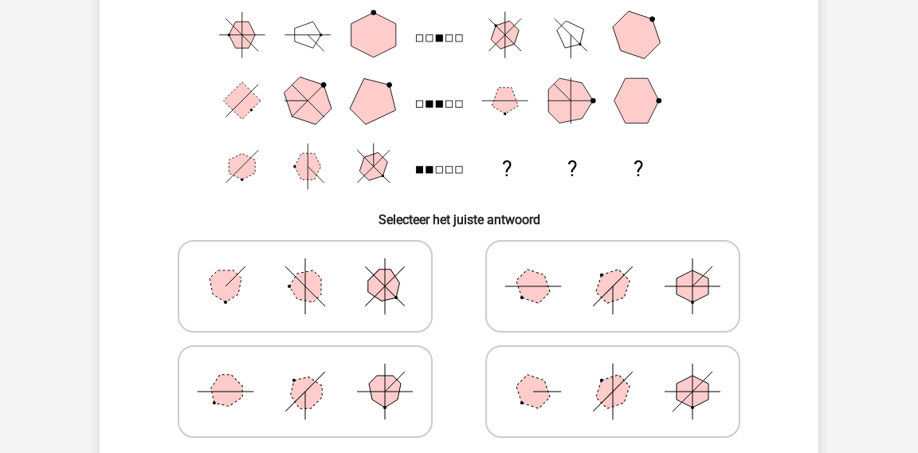
scroll to position [212, 0]
click at [379, 376] on polygon at bounding box center [385, 390] width 32 height 32
click at [316, 370] on input "radio" at bounding box center [310, 365] width 10 height 10
radio input "true"
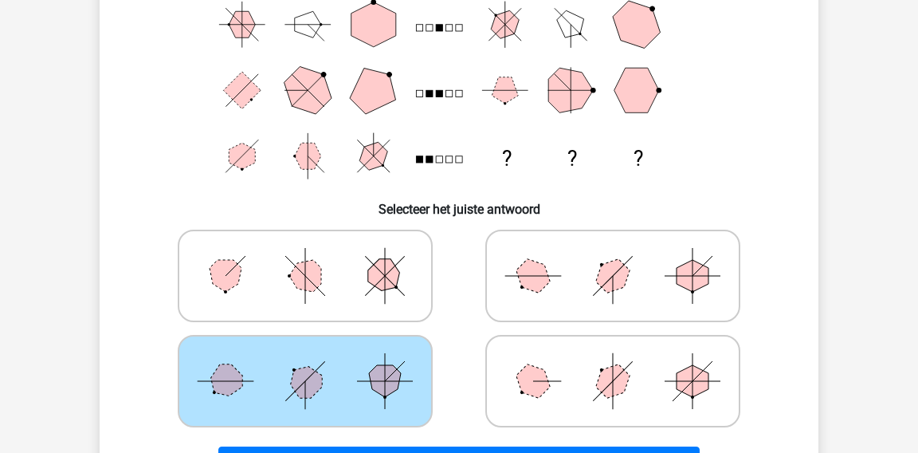
scroll to position [228, 0]
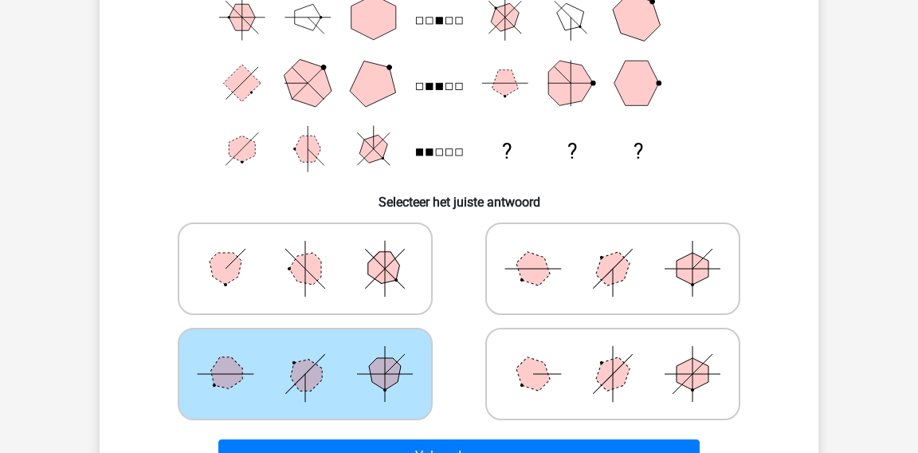
click at [544, 366] on polygon at bounding box center [533, 374] width 45 height 45
click at [613, 354] on input "radio" at bounding box center [618, 349] width 10 height 10
radio input "true"
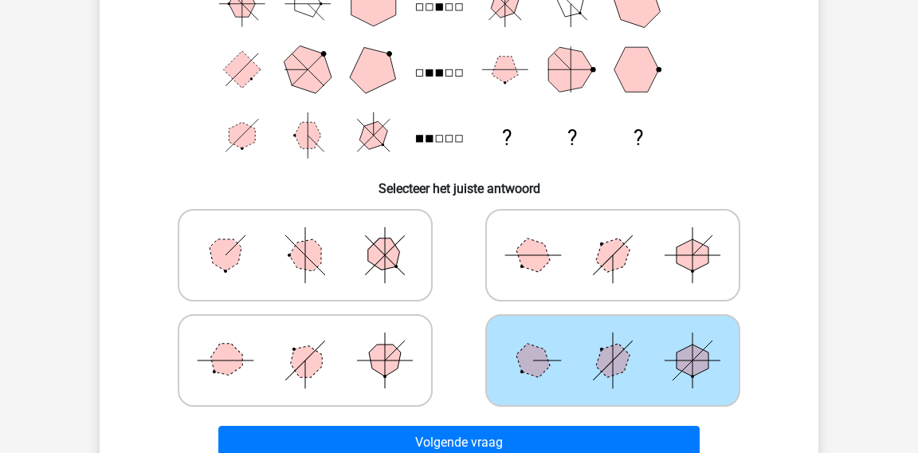
scroll to position [254, 0]
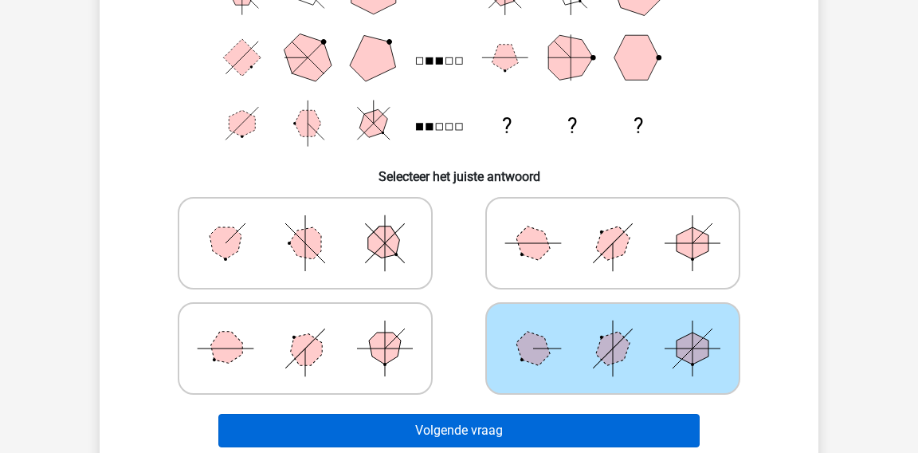
click at [610, 420] on button "Volgende vraag" at bounding box center [459, 430] width 482 height 33
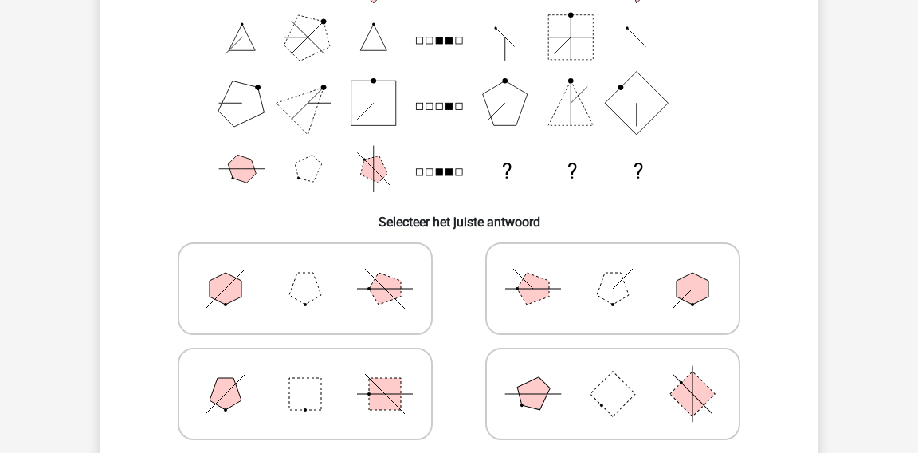
scroll to position [208, 0]
click at [373, 380] on rect at bounding box center [385, 394] width 32 height 32
click at [316, 374] on input "radio" at bounding box center [310, 369] width 10 height 10
radio input "true"
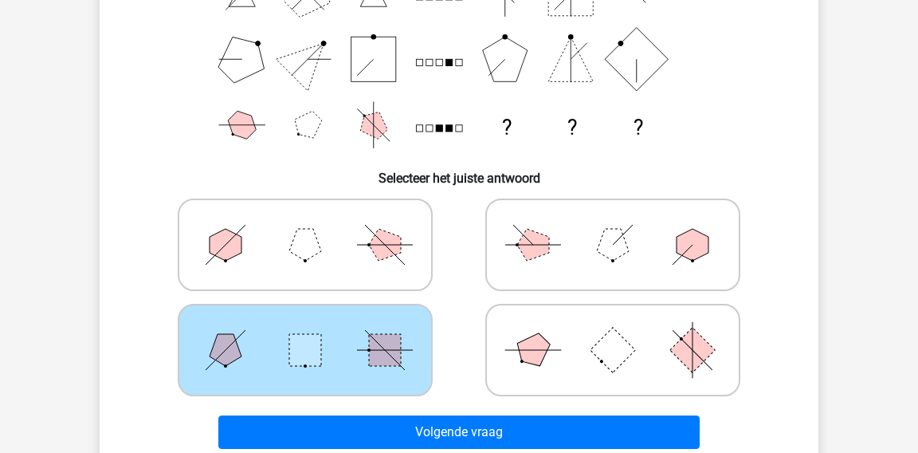
scroll to position [252, 0]
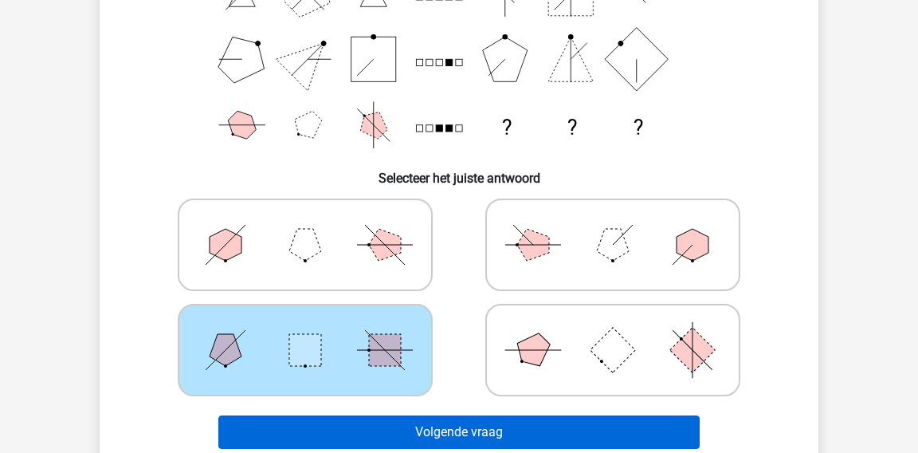
click at [450, 422] on button "Volgende vraag" at bounding box center [459, 431] width 482 height 33
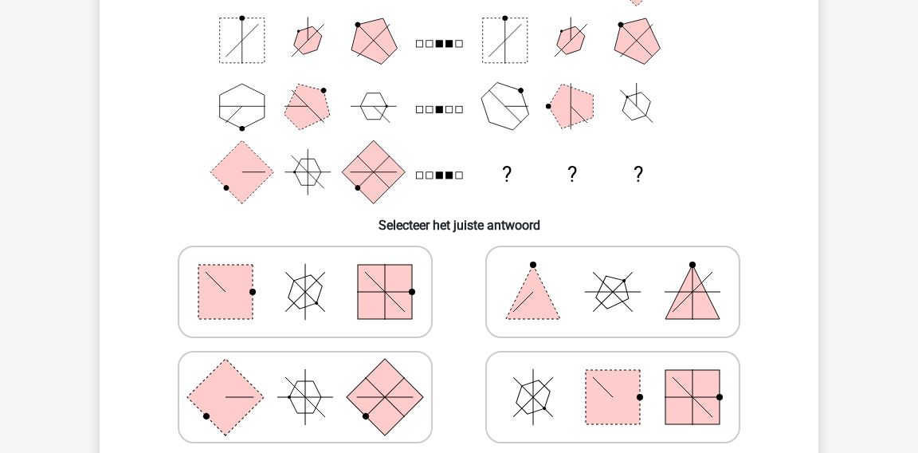
scroll to position [210, 0]
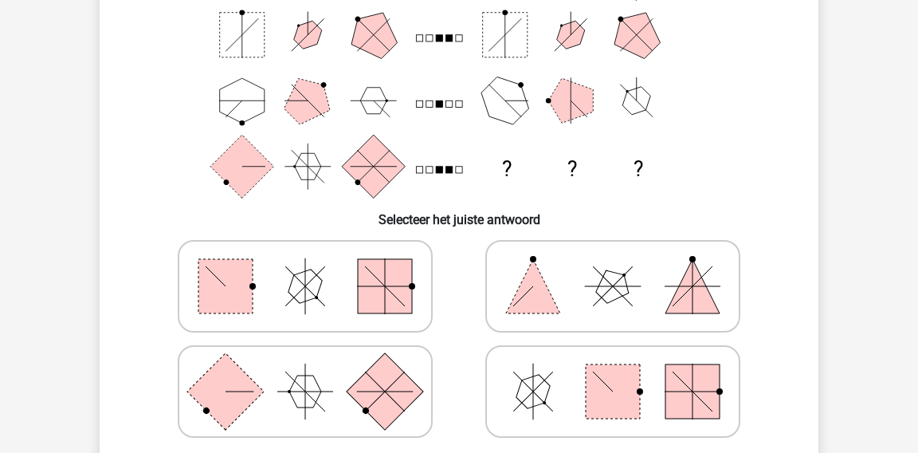
click at [317, 403] on icon at bounding box center [305, 392] width 239 height 80
click at [316, 372] on input "radio" at bounding box center [310, 366] width 10 height 10
radio input "true"
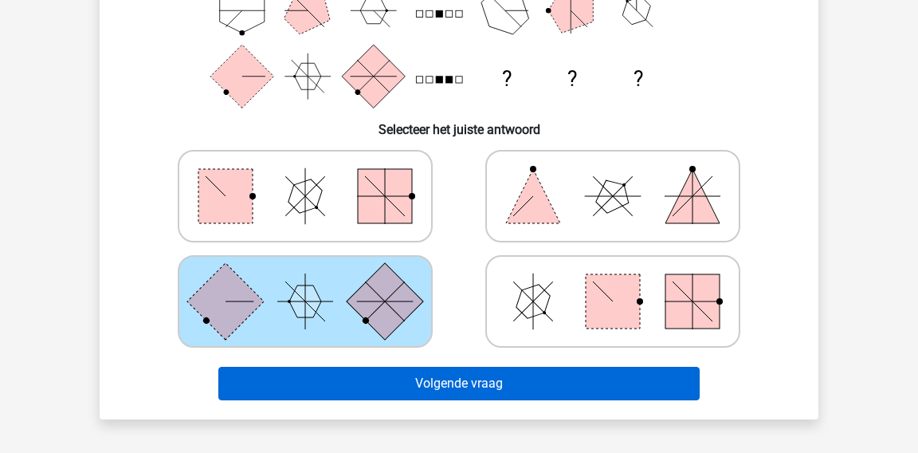
click at [450, 388] on button "Volgende vraag" at bounding box center [459, 383] width 482 height 33
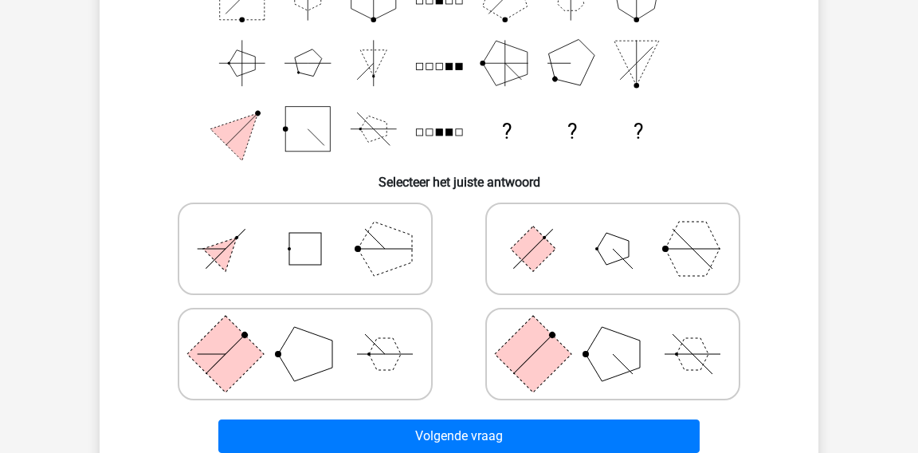
scroll to position [249, 0]
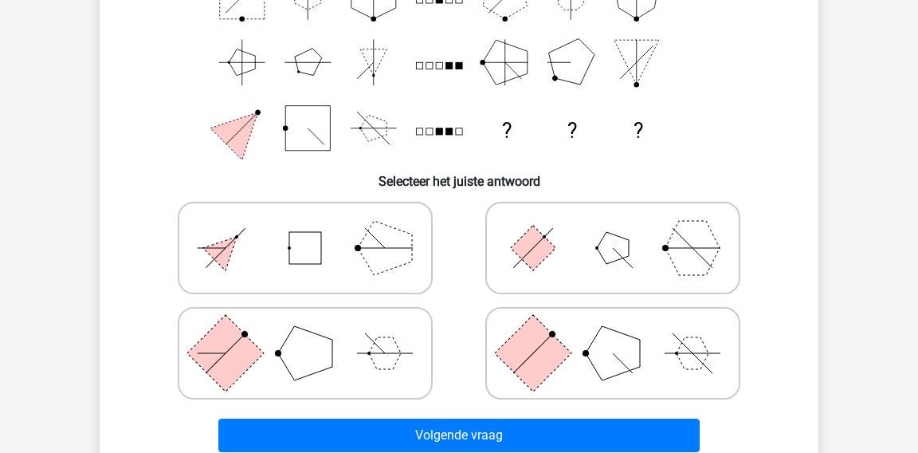
click at [378, 330] on icon at bounding box center [305, 353] width 239 height 80
click at [316, 330] on input "radio" at bounding box center [310, 328] width 10 height 10
radio input "true"
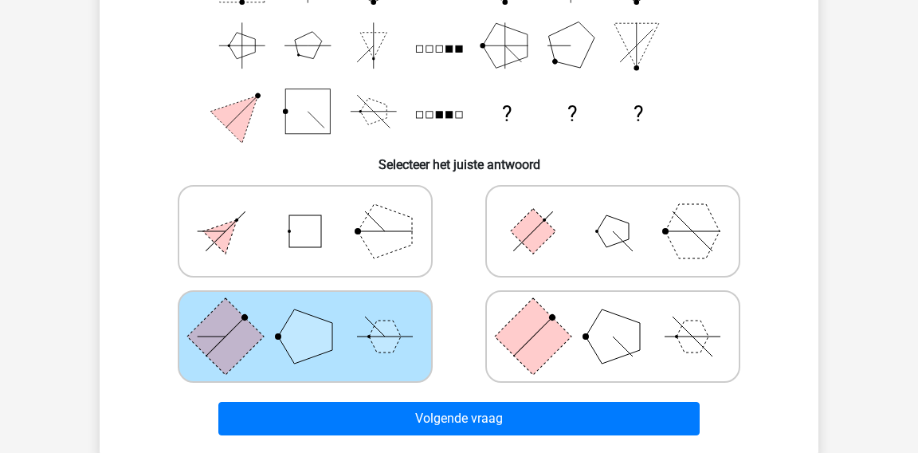
scroll to position [281, 0]
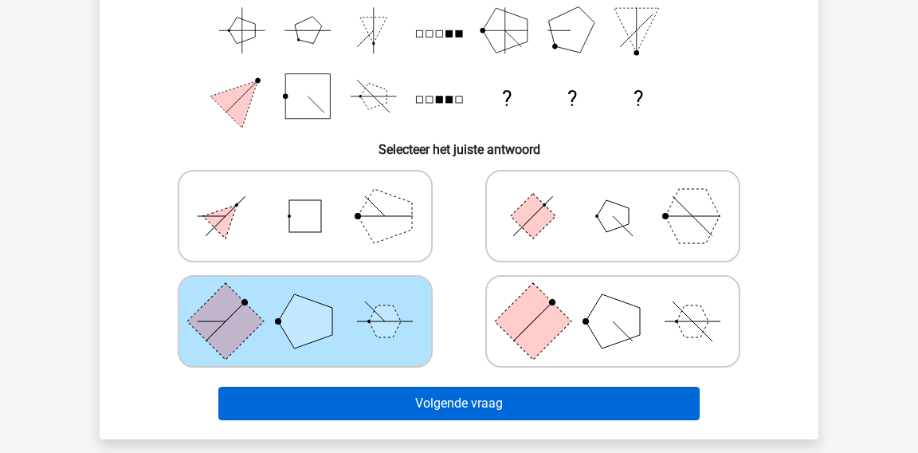
click at [395, 401] on button "Volgende vraag" at bounding box center [459, 403] width 482 height 33
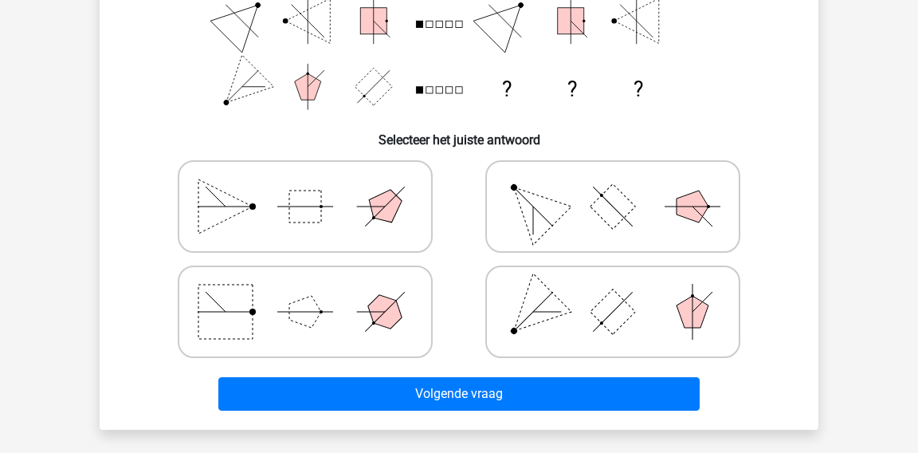
scroll to position [297, 0]
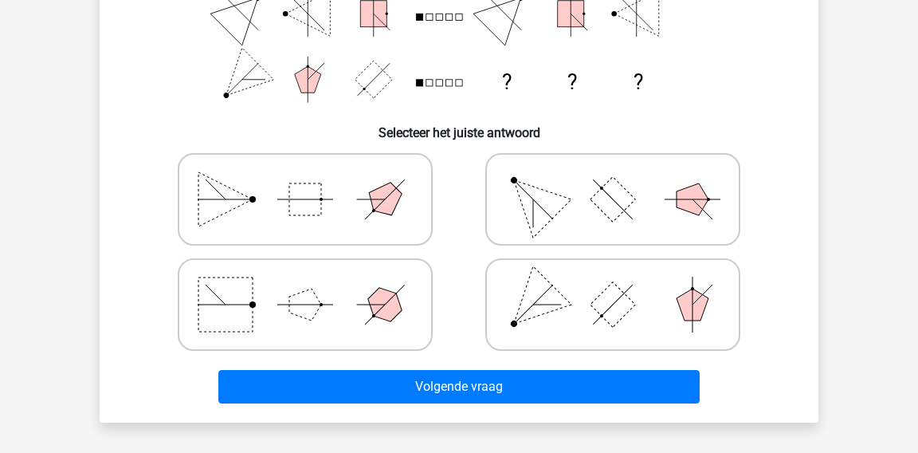
click at [568, 297] on icon at bounding box center [613, 305] width 239 height 80
click at [613, 285] on input "radio" at bounding box center [618, 279] width 10 height 10
radio input "true"
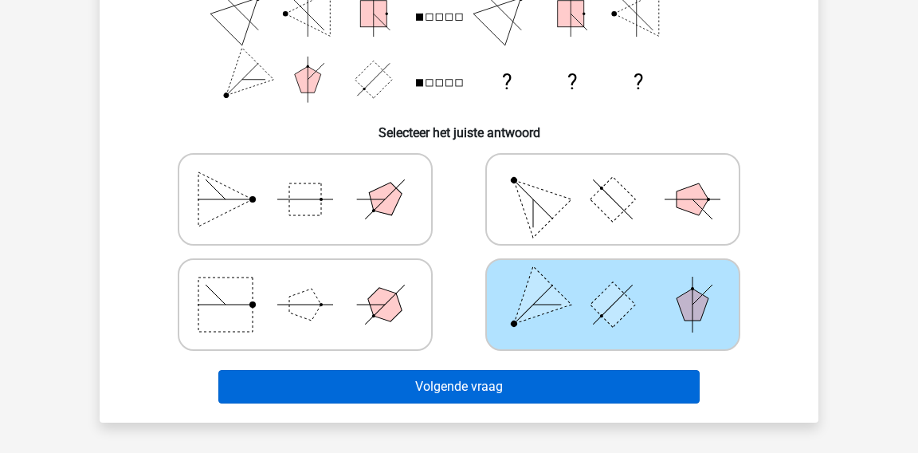
click at [528, 390] on button "Volgende vraag" at bounding box center [459, 386] width 482 height 33
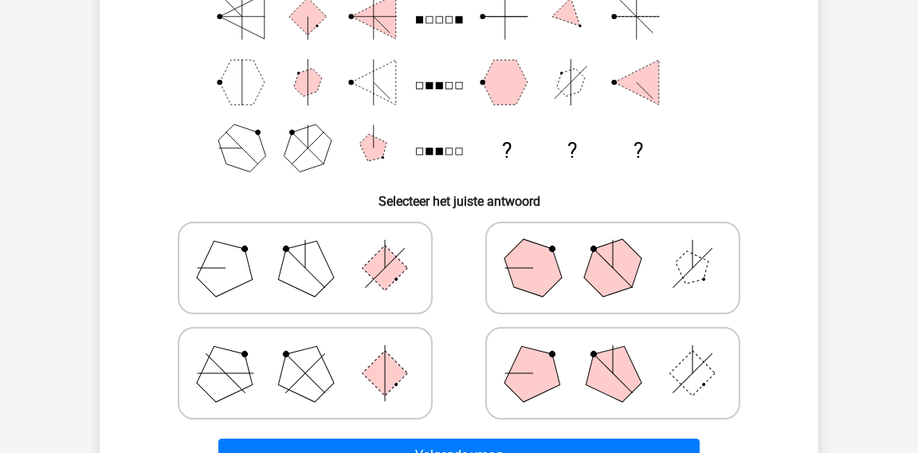
scroll to position [232, 0]
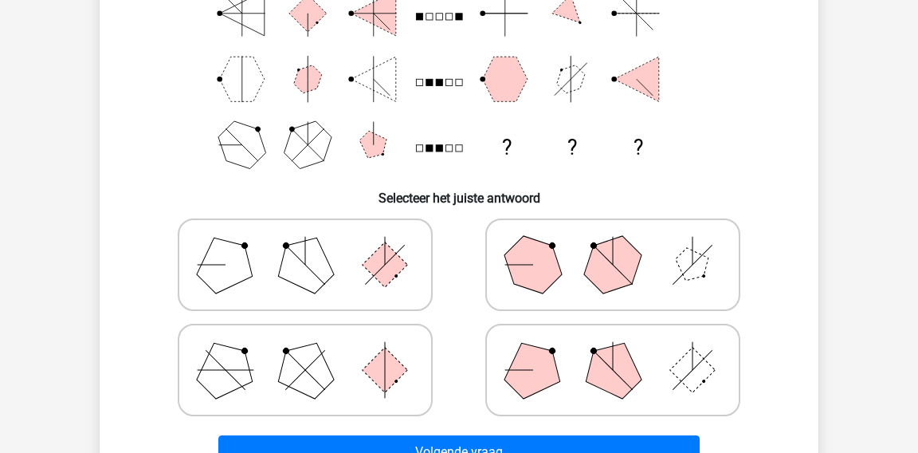
click at [509, 268] on polygon at bounding box center [533, 264] width 77 height 77
click at [613, 245] on input "radio" at bounding box center [618, 239] width 10 height 10
radio input "true"
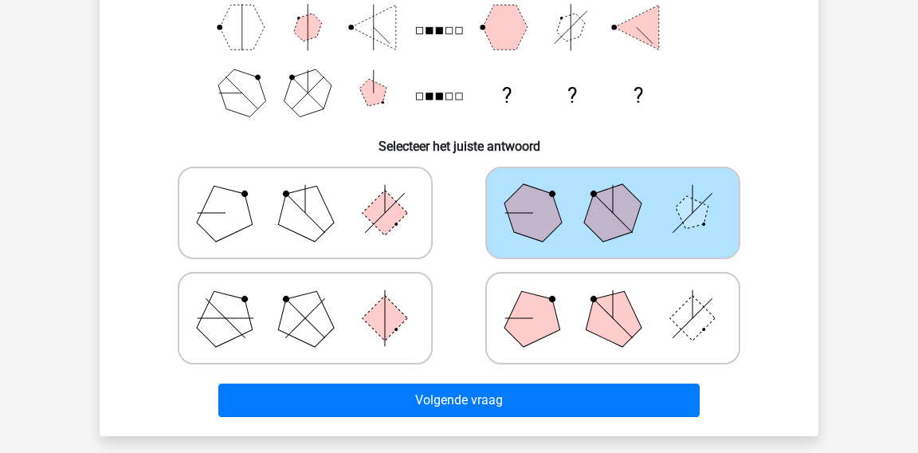
scroll to position [290, 0]
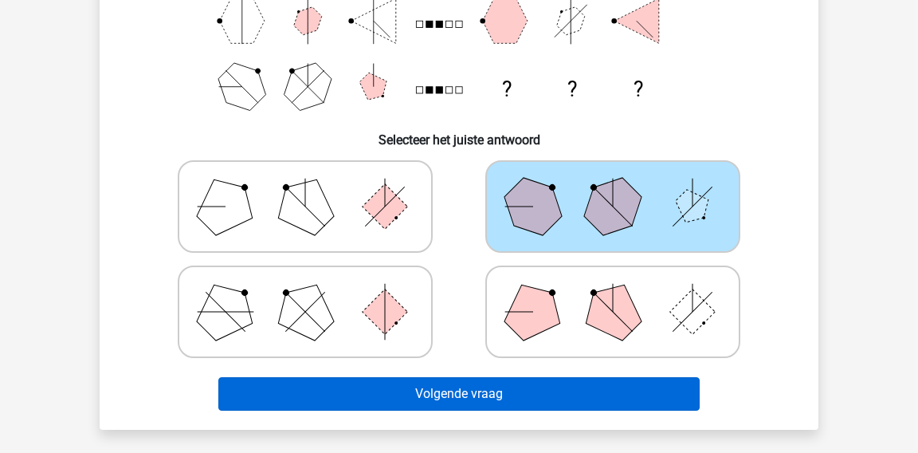
click at [491, 386] on button "Volgende vraag" at bounding box center [459, 393] width 482 height 33
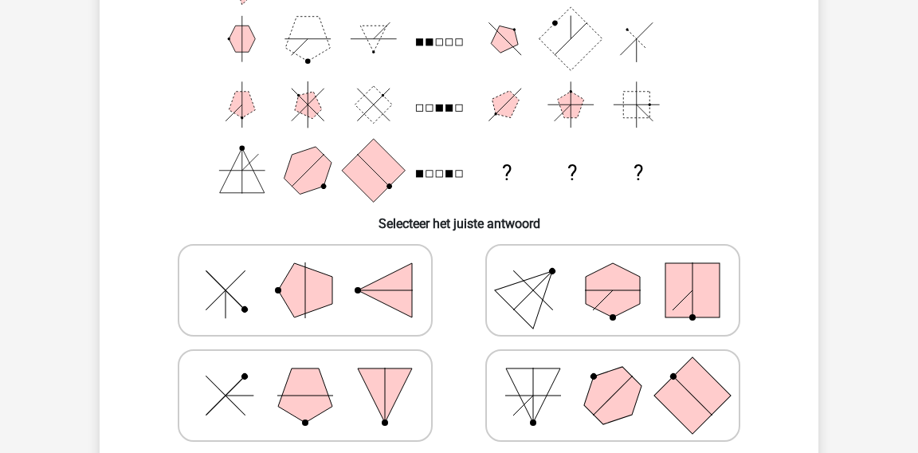
scroll to position [217, 0]
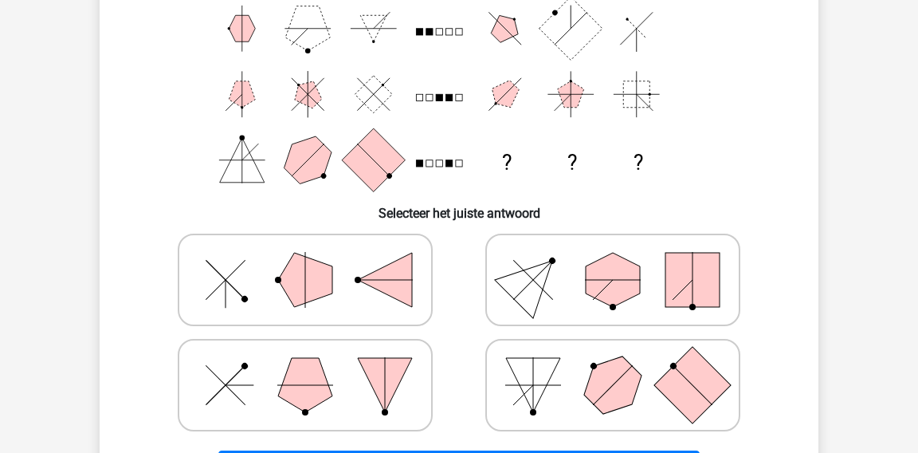
click at [518, 281] on polygon at bounding box center [533, 280] width 77 height 77
click at [613, 260] on input "radio" at bounding box center [618, 255] width 10 height 10
radio input "true"
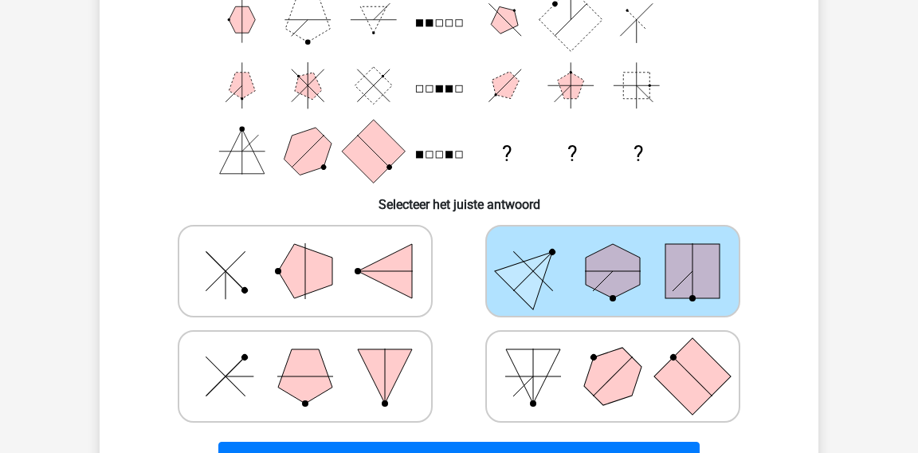
scroll to position [247, 0]
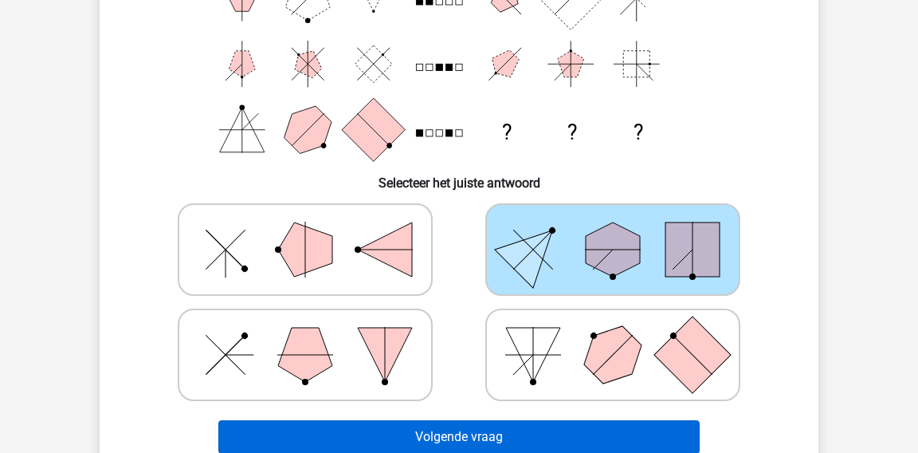
click at [481, 431] on button "Volgende vraag" at bounding box center [459, 436] width 482 height 33
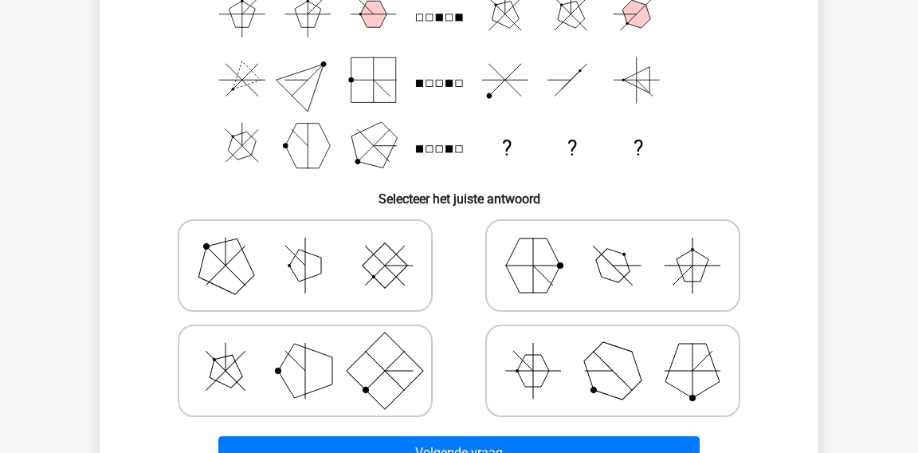
scroll to position [235, 0]
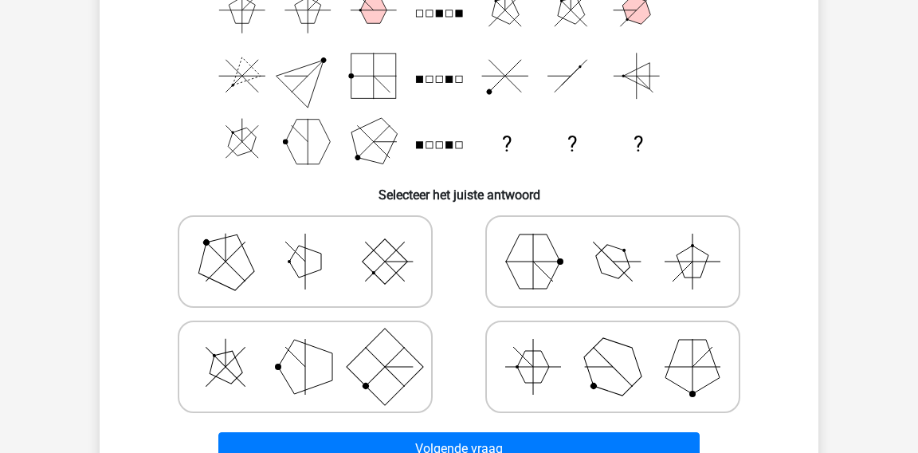
click at [391, 289] on icon at bounding box center [305, 262] width 239 height 80
click at [316, 242] on input "radio" at bounding box center [310, 236] width 10 height 10
radio input "true"
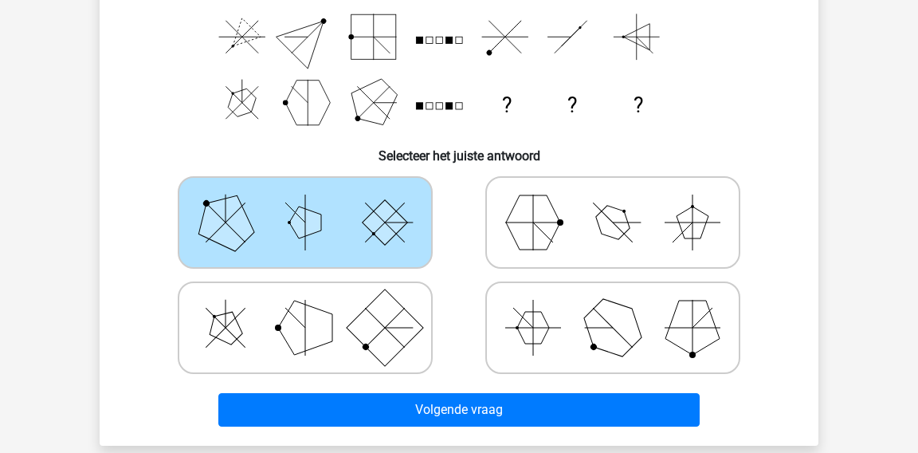
scroll to position [277, 0]
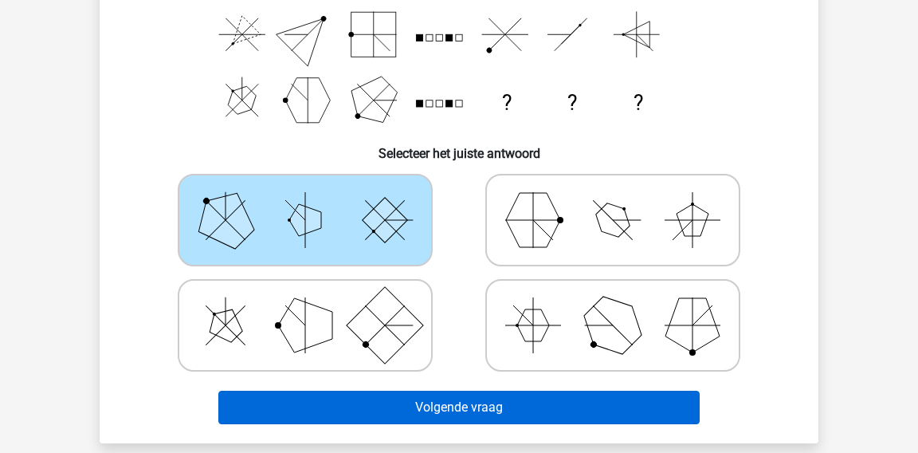
click at [418, 403] on button "Volgende vraag" at bounding box center [459, 407] width 482 height 33
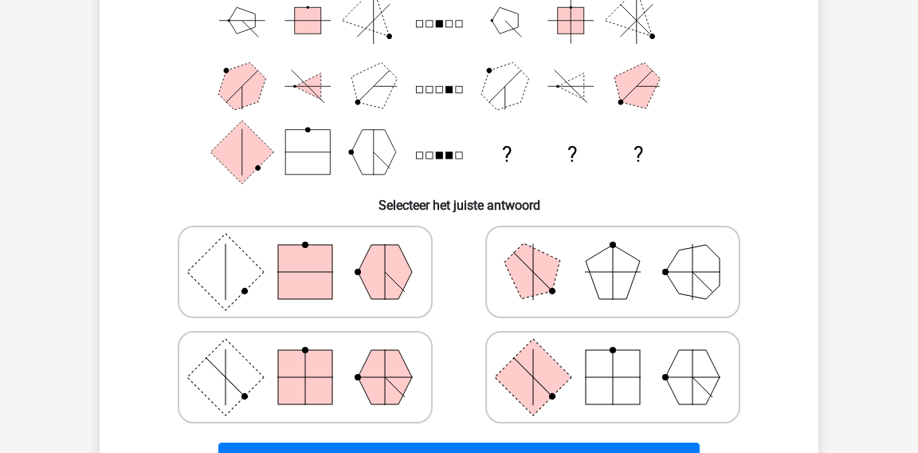
scroll to position [229, 0]
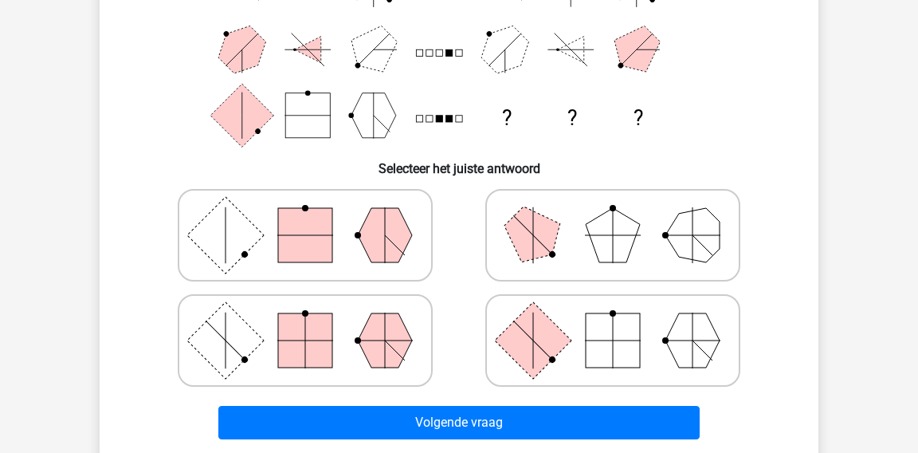
click at [344, 310] on icon at bounding box center [305, 341] width 239 height 80
click at [316, 310] on input "radio" at bounding box center [310, 315] width 10 height 10
radio input "true"
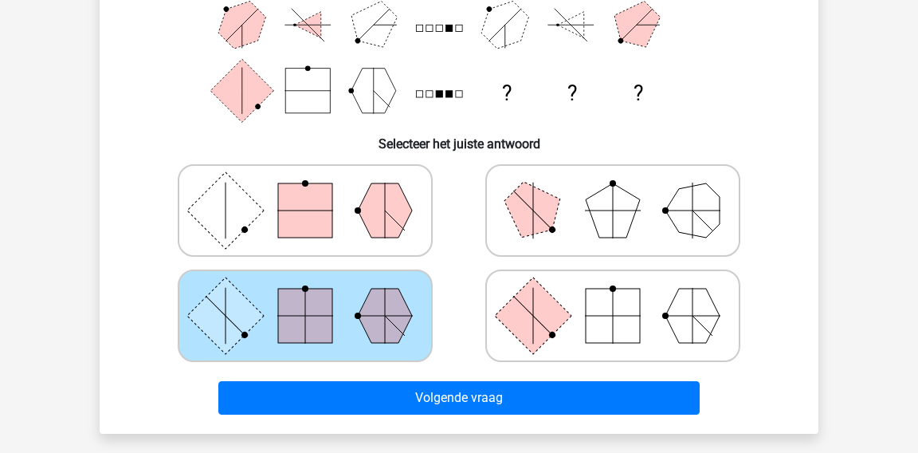
scroll to position [295, 0]
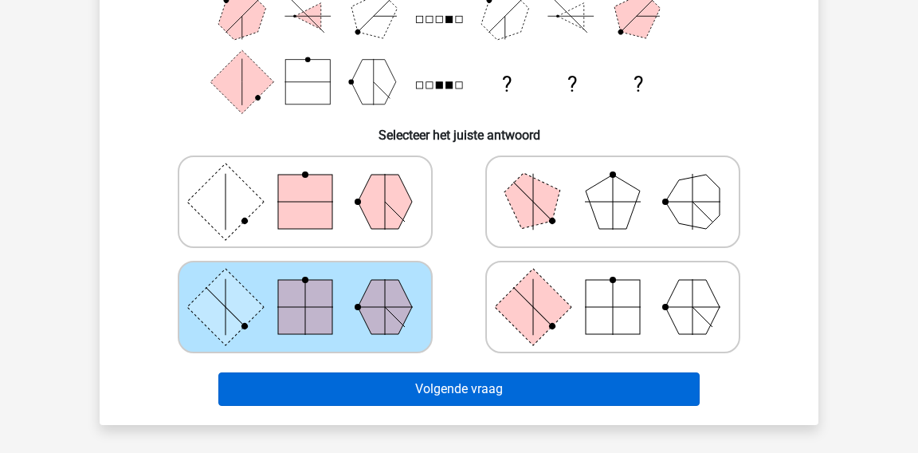
click at [353, 381] on button "Volgende vraag" at bounding box center [459, 388] width 482 height 33
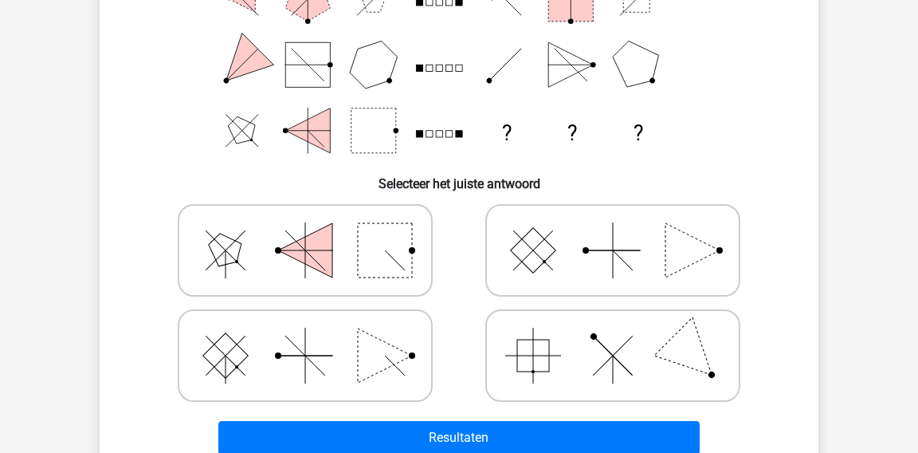
scroll to position [249, 0]
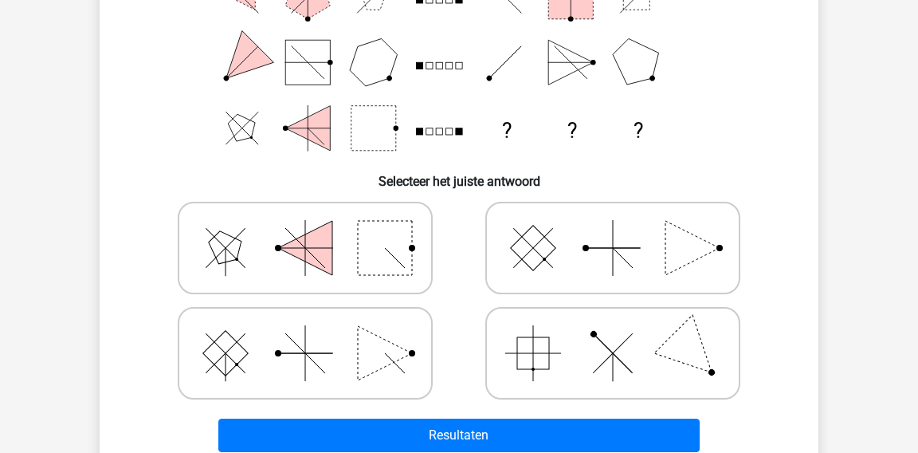
click at [370, 339] on polygon at bounding box center [385, 353] width 54 height 54
click at [316, 333] on input "radio" at bounding box center [310, 328] width 10 height 10
radio input "true"
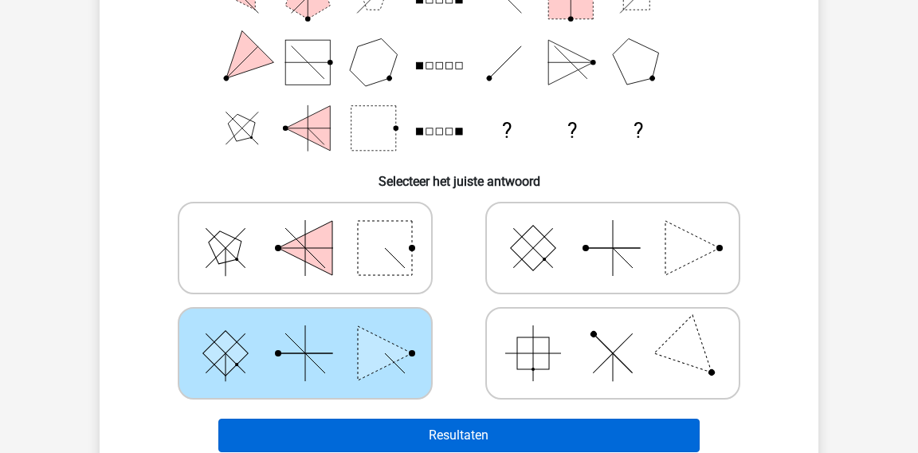
click at [364, 439] on button "Resultaten" at bounding box center [459, 435] width 482 height 33
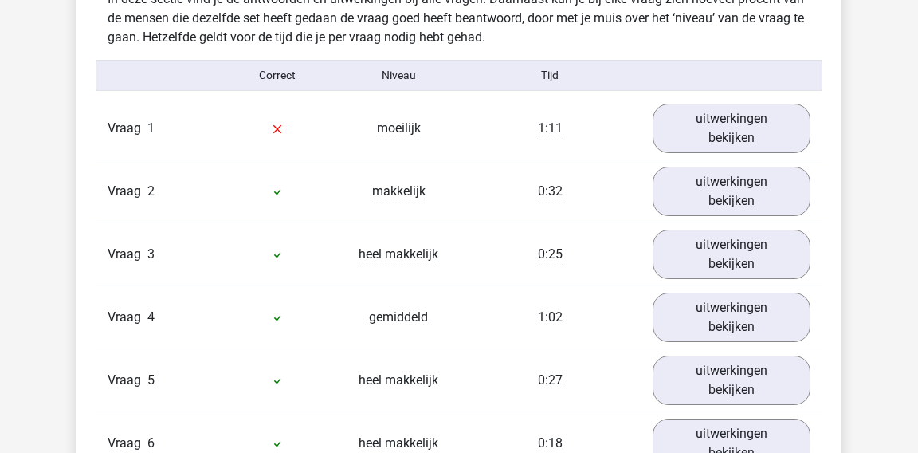
scroll to position [943, 0]
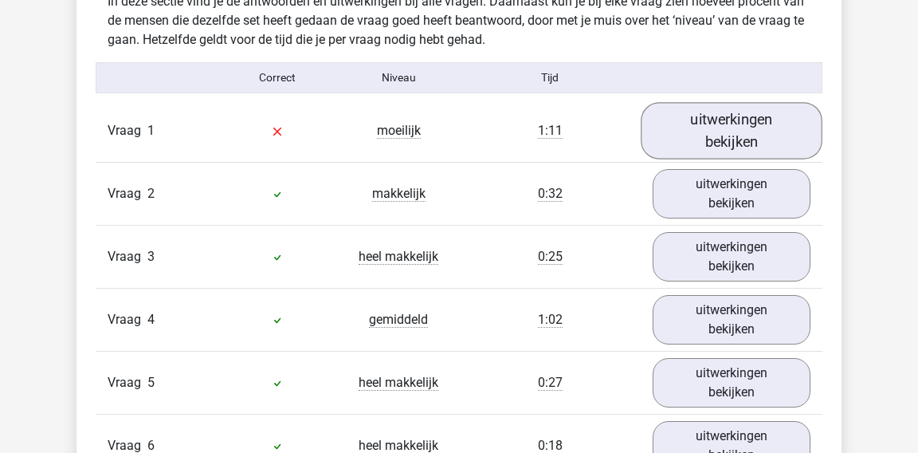
click at [654, 133] on link "uitwerkingen bekijken" at bounding box center [732, 130] width 182 height 57
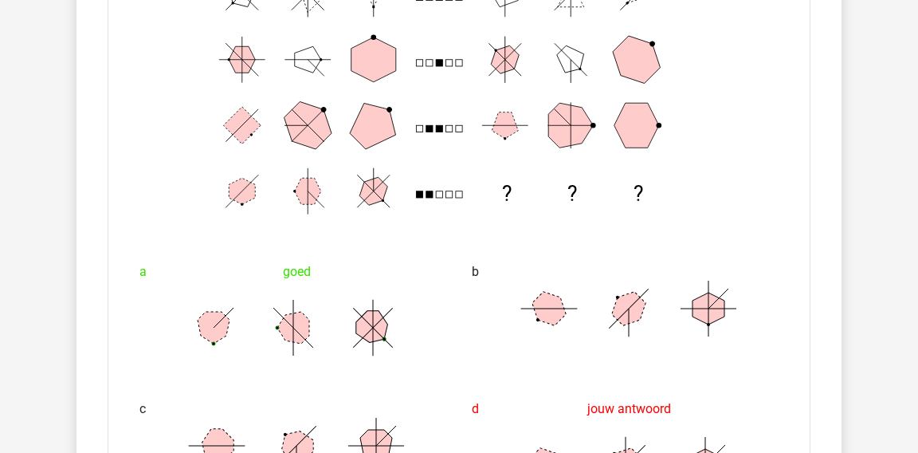
scroll to position [1209, 0]
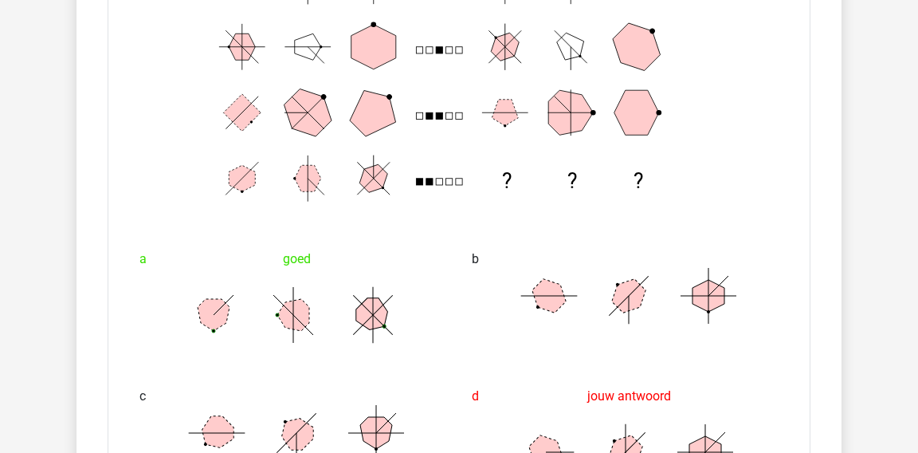
click at [336, 292] on icon at bounding box center [293, 315] width 239 height 80
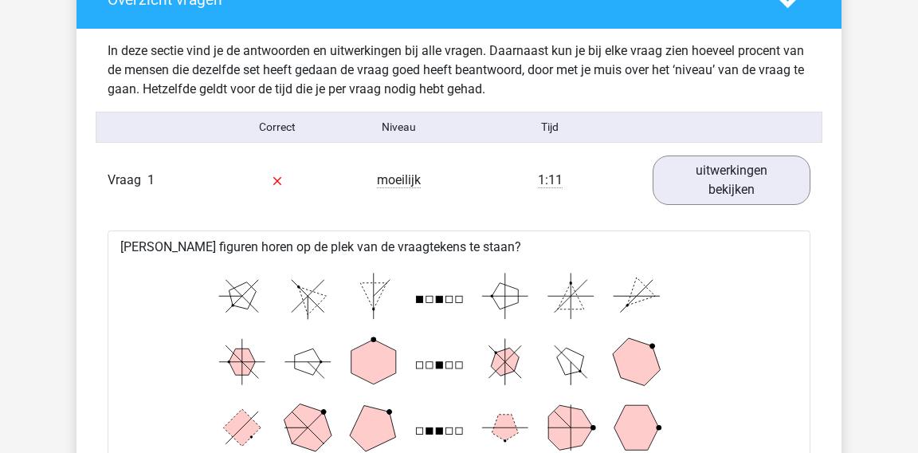
scroll to position [800, 0]
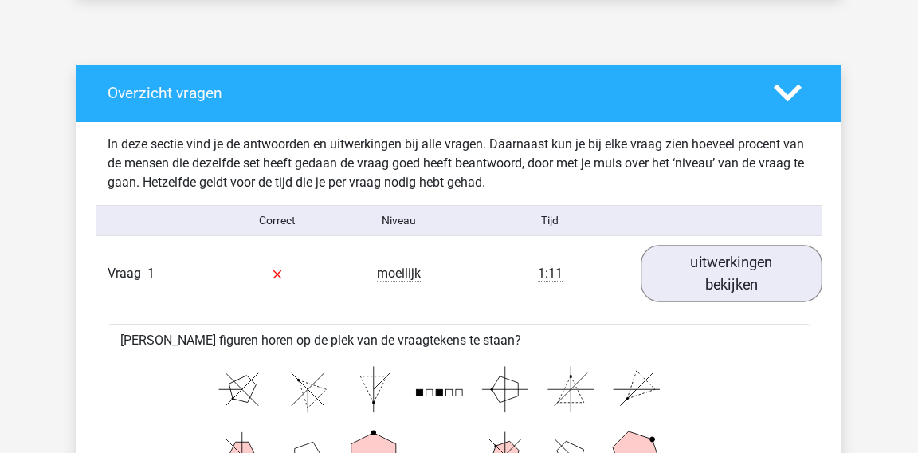
click at [749, 259] on link "uitwerkingen bekijken" at bounding box center [732, 273] width 182 height 57
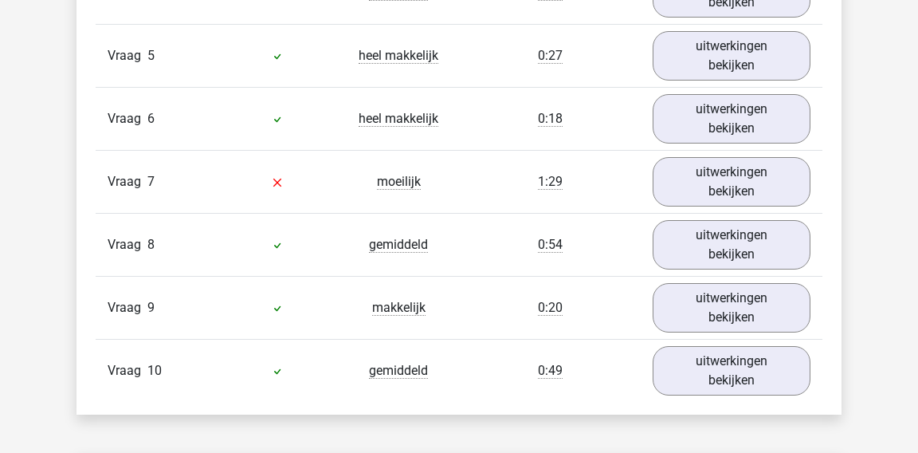
scroll to position [1288, 0]
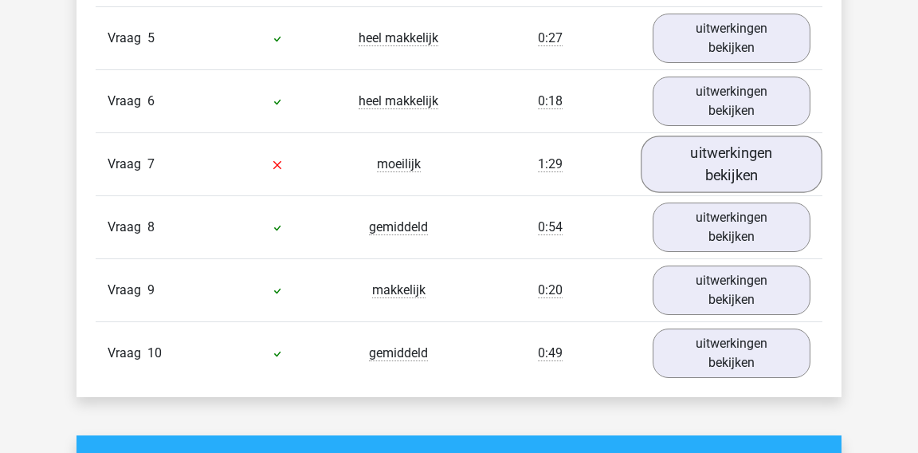
click at [746, 165] on link "uitwerkingen bekijken" at bounding box center [732, 164] width 182 height 57
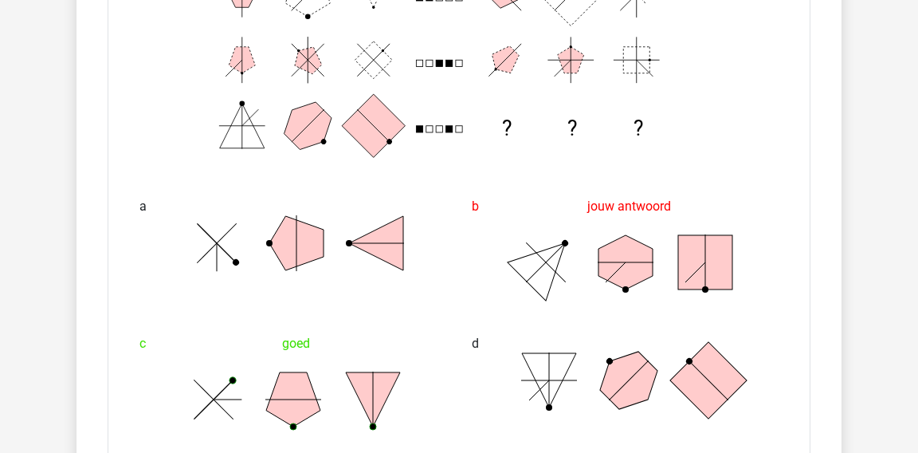
scroll to position [1640, 0]
click at [253, 382] on icon at bounding box center [293, 399] width 239 height 80
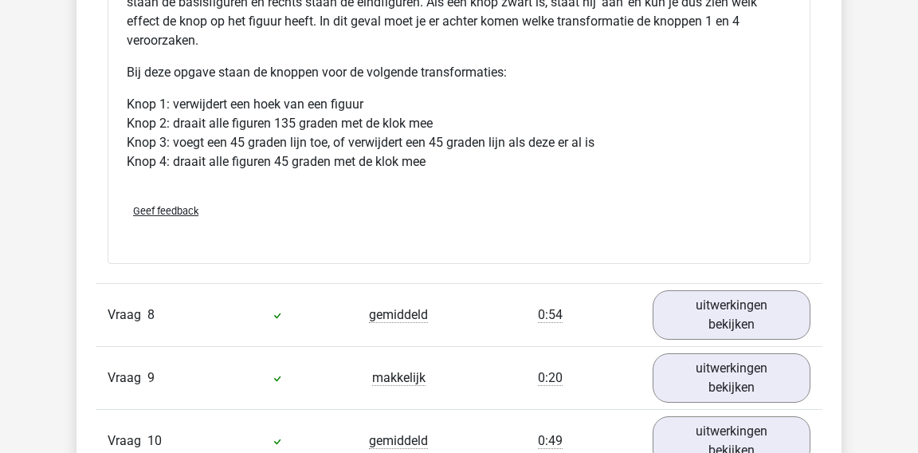
scroll to position [2327, 0]
